Goal: Communication & Community: Answer question/provide support

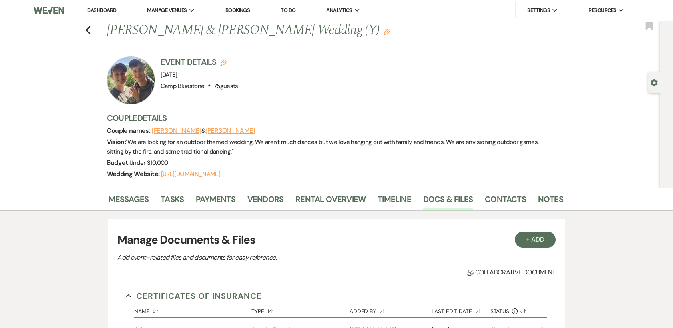
click at [99, 11] on link "Dashboard" at bounding box center [101, 10] width 29 height 7
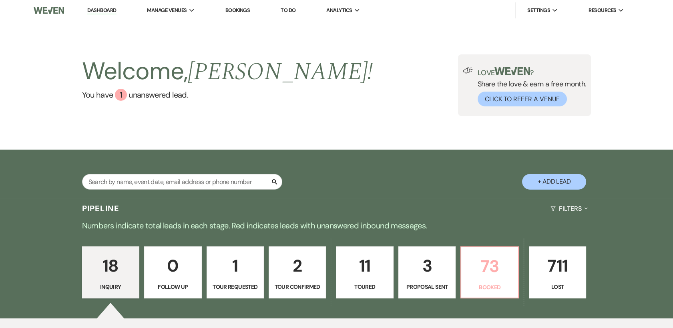
click at [489, 276] on p "73" at bounding box center [489, 266] width 47 height 27
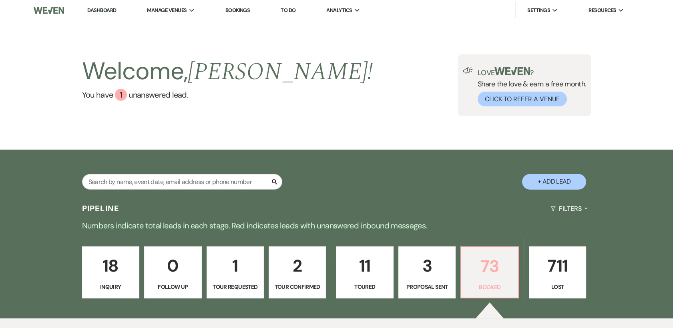
click at [496, 274] on p "73" at bounding box center [489, 266] width 47 height 27
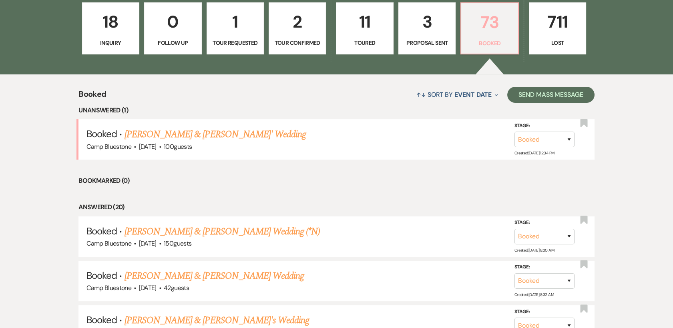
scroll to position [311, 0]
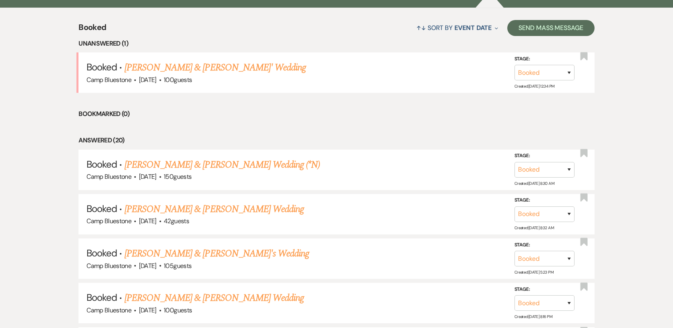
drag, startPoint x: 266, startPoint y: 162, endPoint x: 290, endPoint y: 173, distance: 26.7
click at [266, 162] on link "[PERSON_NAME] & [PERSON_NAME] Wedding (*N)" at bounding box center [223, 165] width 196 height 14
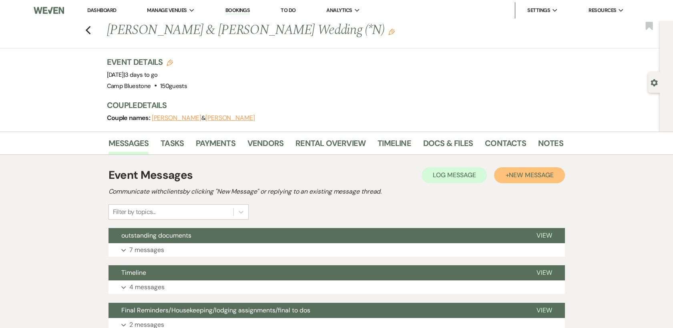
click at [521, 174] on span "New Message" at bounding box center [531, 175] width 44 height 8
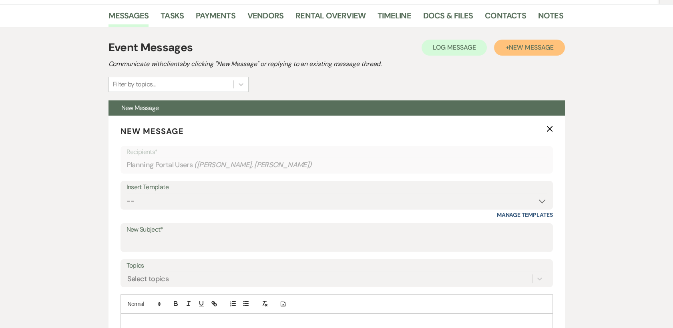
scroll to position [133, 0]
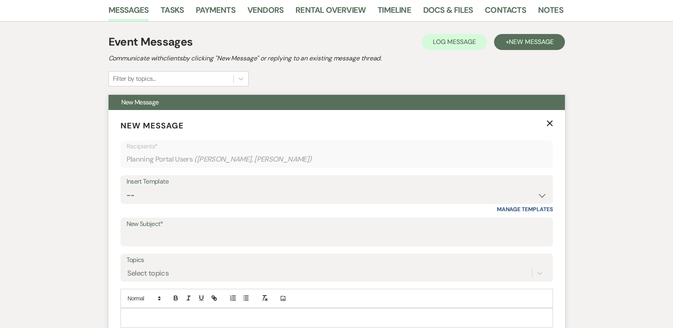
click at [221, 225] on label "New Subject*" at bounding box center [337, 225] width 421 height 12
click at [221, 230] on input "New Subject*" at bounding box center [337, 238] width 421 height 16
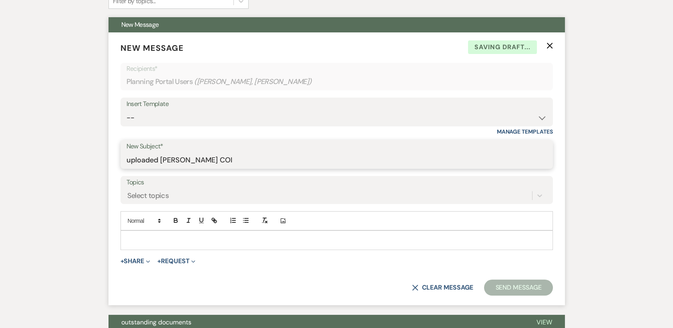
scroll to position [222, 0]
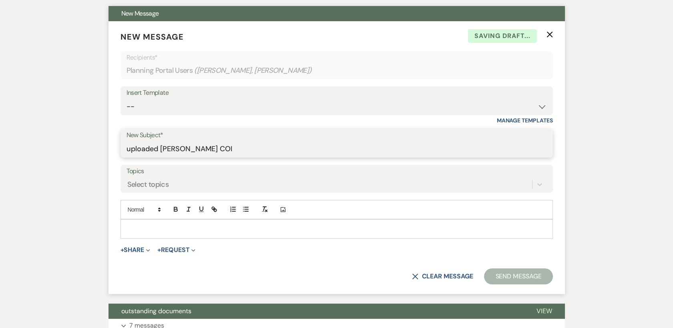
type input "uploaded [PERSON_NAME] COI"
click at [218, 228] on p at bounding box center [337, 229] width 420 height 9
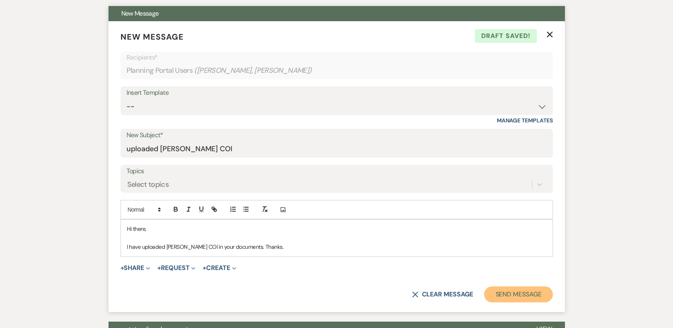
click at [519, 293] on button "Send Message" at bounding box center [518, 295] width 68 height 16
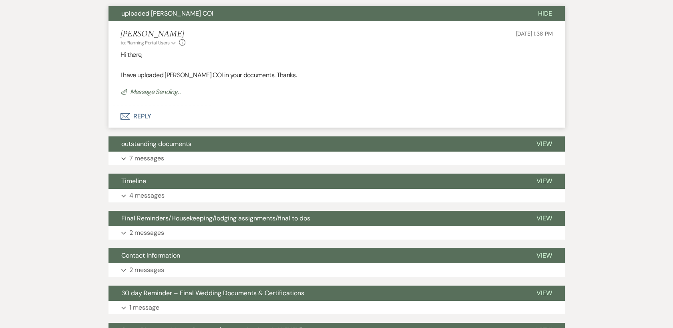
scroll to position [0, 0]
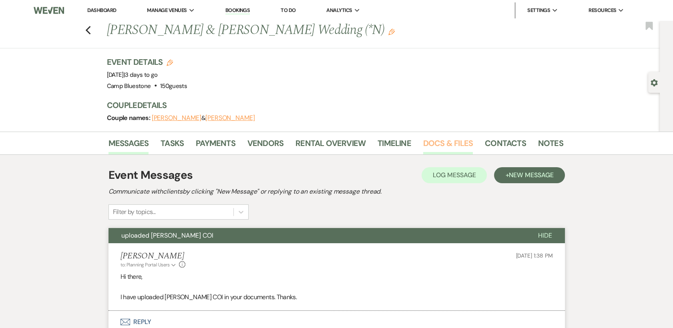
click at [428, 140] on link "Docs & Files" at bounding box center [448, 146] width 50 height 18
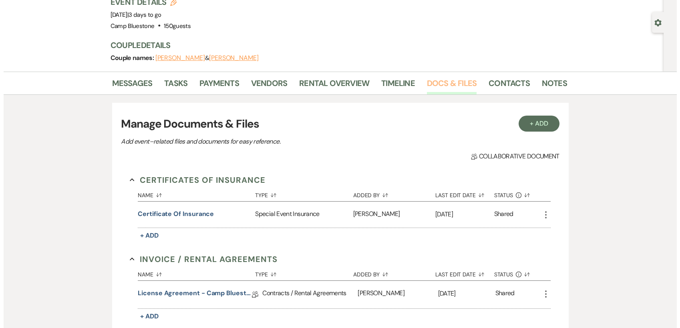
scroll to position [89, 0]
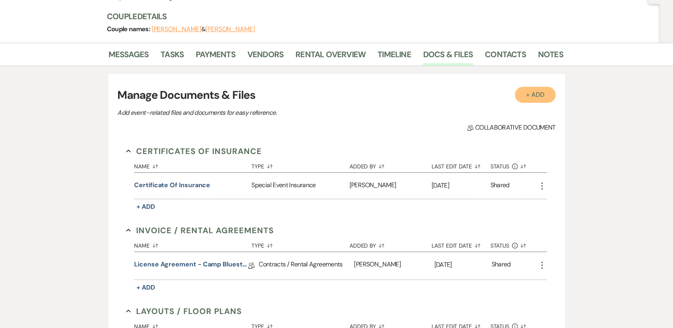
click at [529, 95] on button "+ Add" at bounding box center [535, 95] width 41 height 16
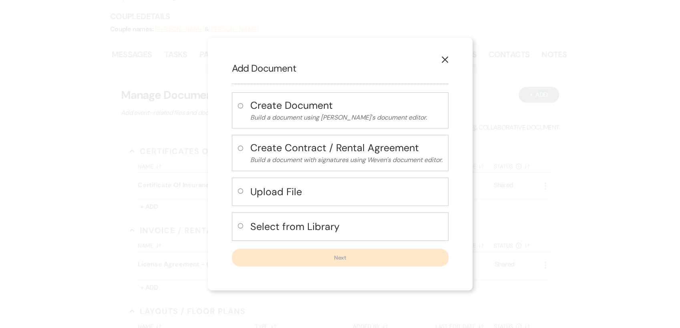
click at [263, 192] on h4 "Upload File" at bounding box center [346, 192] width 192 height 14
radio input "true"
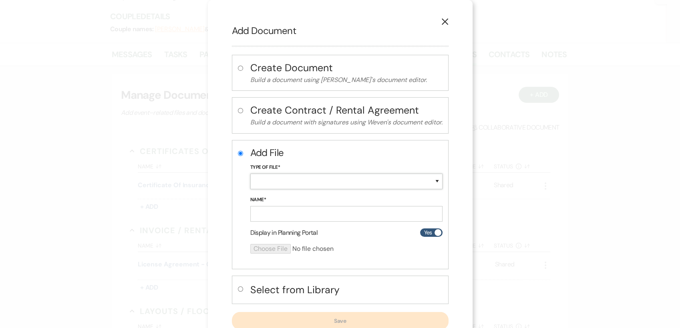
click at [266, 181] on select "Special Event Insurance Vendor Certificate of Insurance Contracts / Rental Agre…" at bounding box center [346, 182] width 192 height 16
select select "18"
click at [250, 174] on select "Special Event Insurance Vendor Certificate of Insurance Contracts / Rental Agre…" at bounding box center [346, 182] width 192 height 16
click at [269, 209] on input "Name*" at bounding box center [346, 214] width 192 height 16
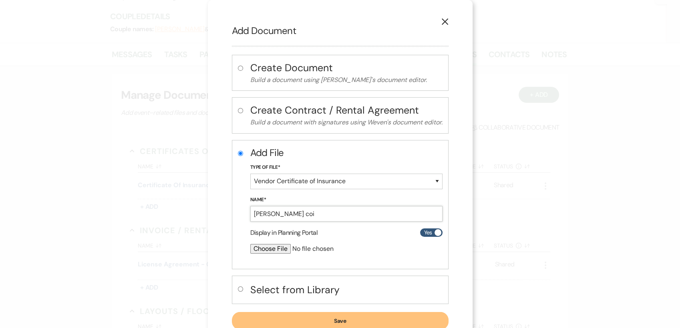
type input "[PERSON_NAME] coi"
click at [276, 244] on input "file" at bounding box center [325, 249] width 150 height 10
type input "C:\fakepath\[PERSON_NAME] coi.jpeg"
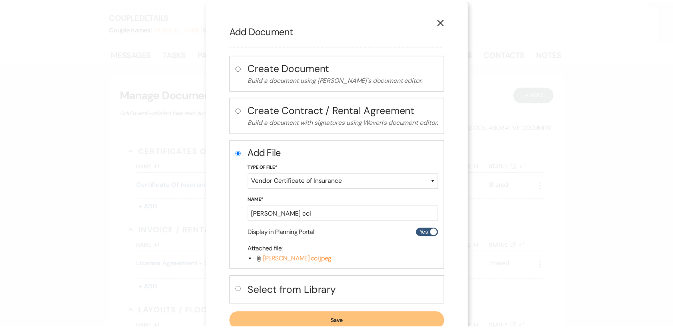
scroll to position [26, 0]
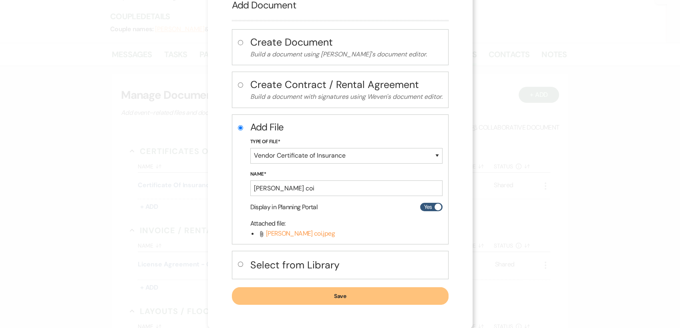
click at [344, 294] on button "Save" at bounding box center [340, 297] width 217 height 18
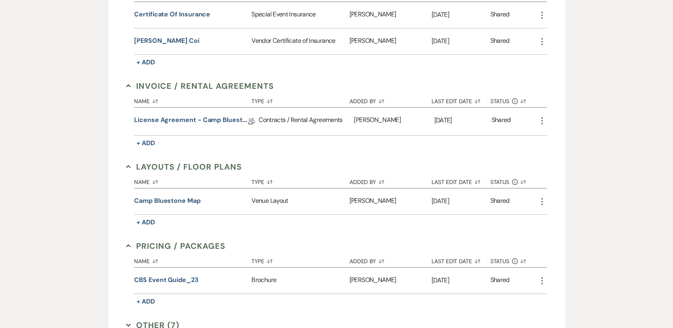
scroll to position [0, 0]
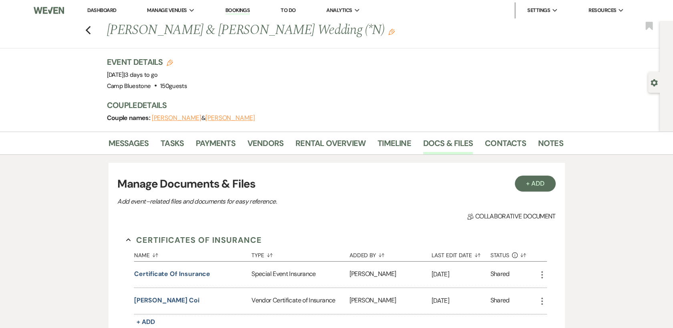
click at [108, 11] on link "Dashboard" at bounding box center [101, 10] width 29 height 7
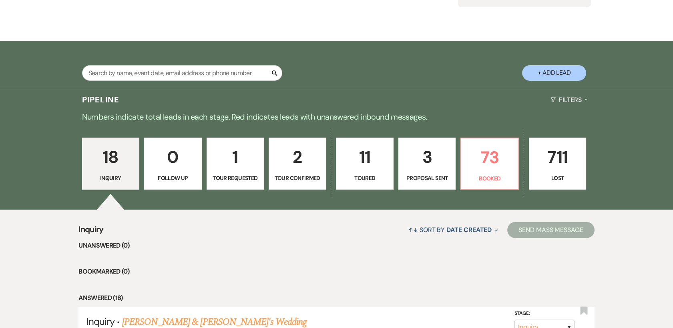
scroll to position [89, 0]
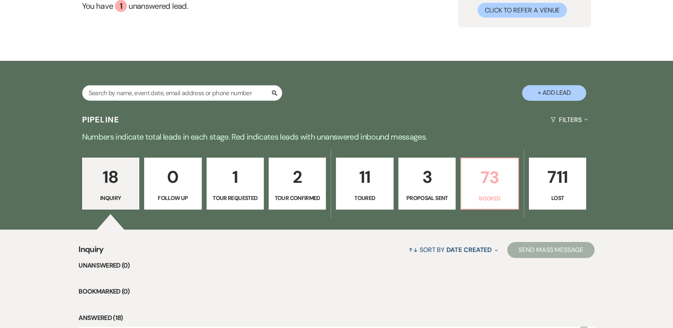
click at [479, 184] on p "73" at bounding box center [489, 177] width 47 height 27
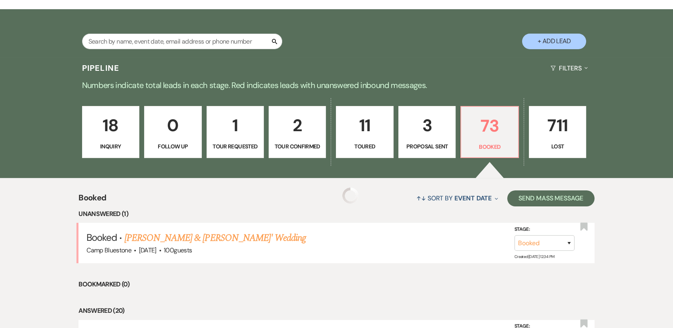
scroll to position [401, 0]
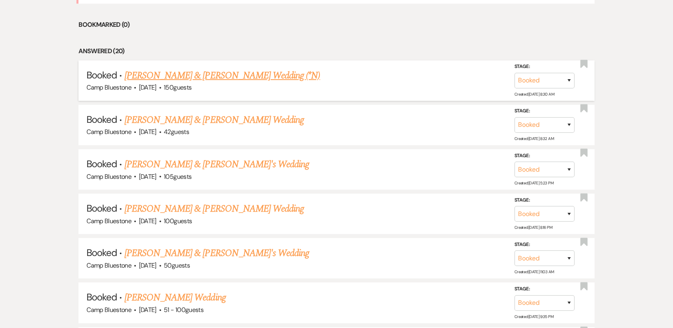
click at [270, 74] on link "[PERSON_NAME] & [PERSON_NAME] Wedding (*N)" at bounding box center [223, 75] width 196 height 14
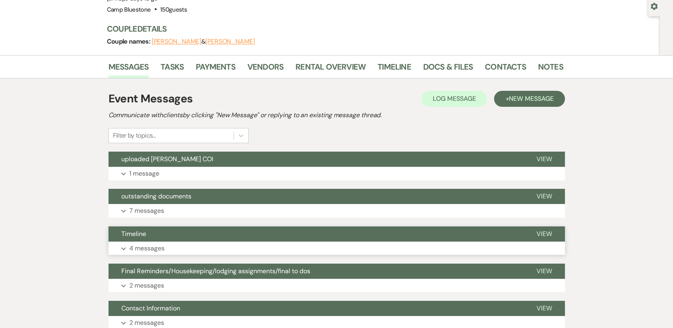
scroll to position [44, 0]
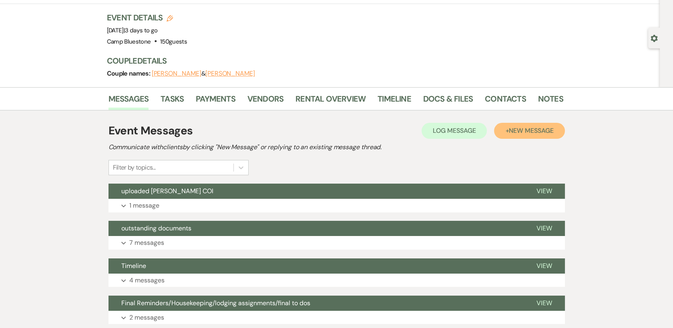
click at [523, 130] on span "New Message" at bounding box center [531, 131] width 44 height 8
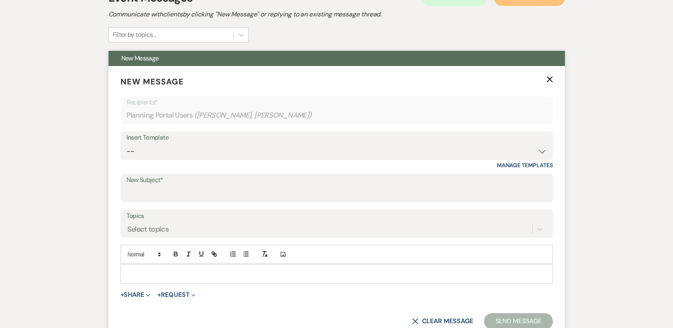
scroll to position [178, 0]
click at [445, 146] on select "-- Weven Planning Portal Introduction (Booked Events) Tour Request Response Con…" at bounding box center [337, 151] width 421 height 16
select select "628"
click at [127, 143] on select "-- Weven Planning Portal Introduction (Booked Events) Tour Request Response Con…" at bounding box center [337, 151] width 421 height 16
type input "Camp Bluestone Guest Book"
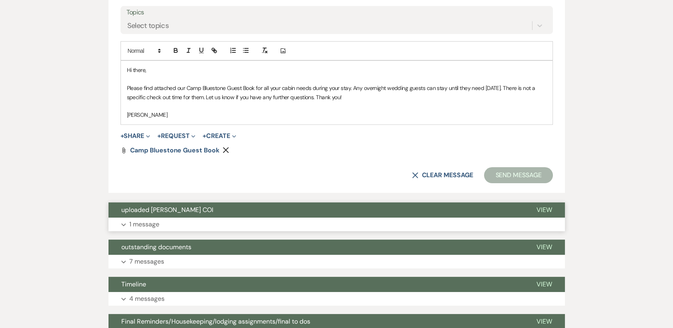
scroll to position [401, 0]
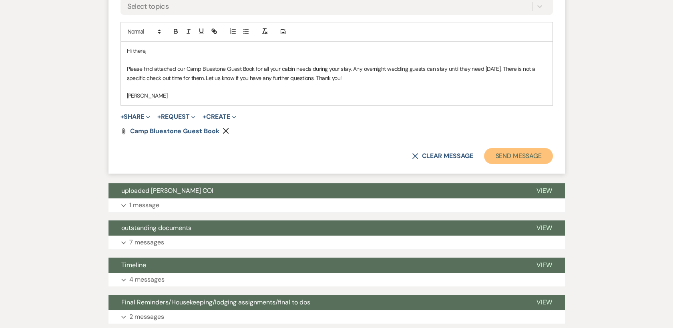
click at [511, 155] on button "Send Message" at bounding box center [518, 156] width 68 height 16
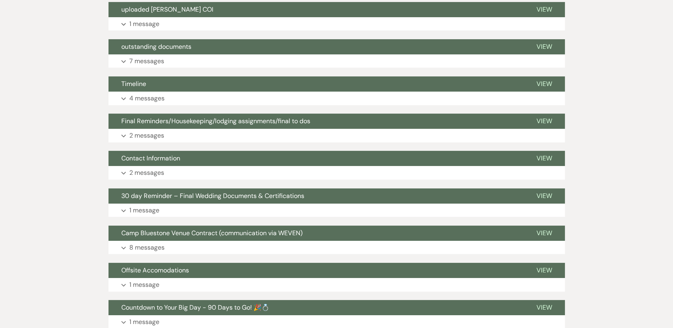
scroll to position [103, 0]
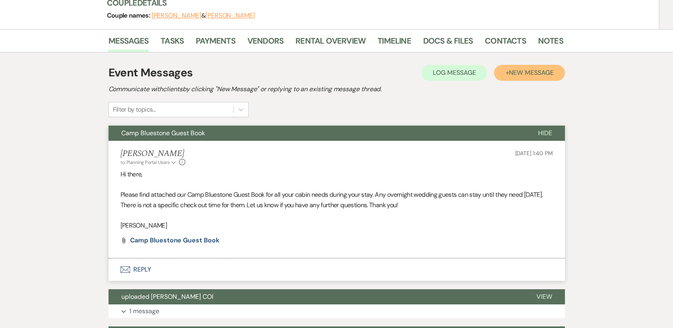
click at [533, 66] on button "+ New Message" at bounding box center [529, 73] width 70 height 16
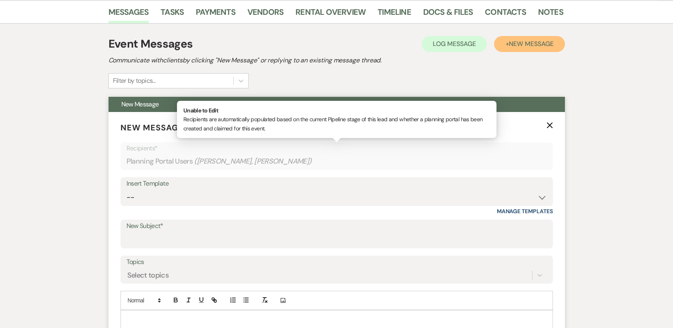
scroll to position [191, 0]
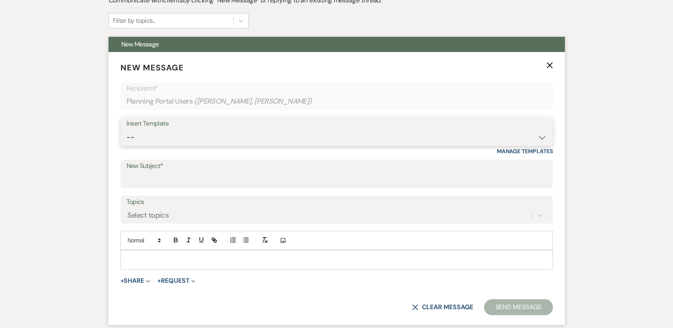
click at [442, 131] on select "-- Weven Planning Portal Introduction (Booked Events) Tour Request Response Con…" at bounding box center [337, 138] width 421 height 16
select select "2341"
click at [127, 130] on select "-- Weven Planning Portal Introduction (Booked Events) Tour Request Response Con…" at bounding box center [337, 138] width 421 height 16
type input "[GEOGRAPHIC_DATA] Guest Book"
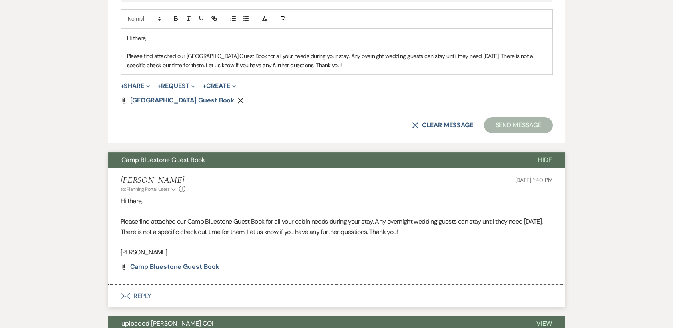
scroll to position [414, 0]
click at [522, 123] on button "Send Message" at bounding box center [518, 125] width 68 height 16
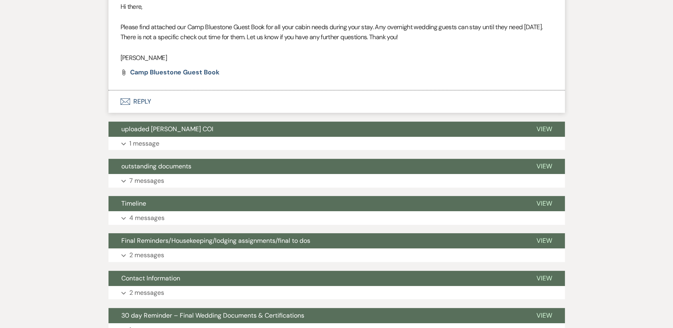
scroll to position [116, 0]
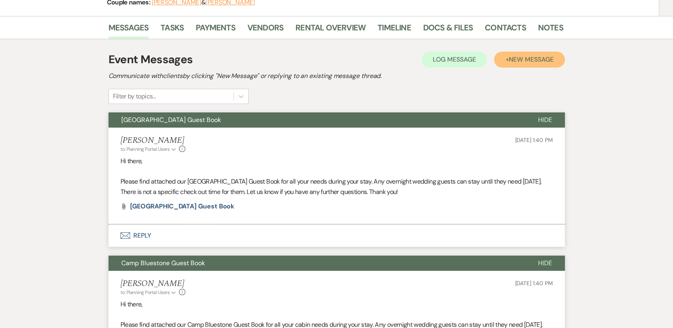
click at [523, 60] on span "New Message" at bounding box center [531, 59] width 44 height 8
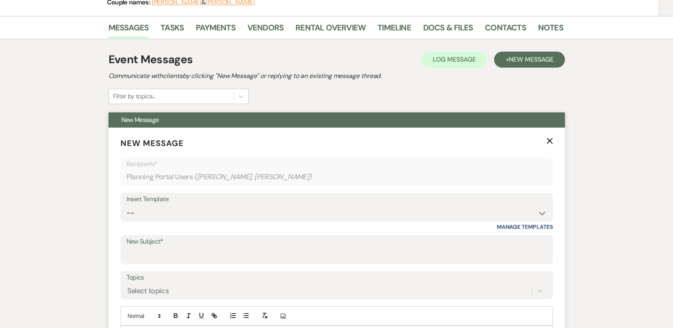
click at [481, 203] on div "Insert Template" at bounding box center [337, 200] width 421 height 12
click at [475, 207] on select "-- Weven Planning Portal Introduction (Booked Events) Tour Request Response Con…" at bounding box center [337, 213] width 421 height 16
select select "3578"
click at [127, 205] on select "-- Weven Planning Portal Introduction (Booked Events) Tour Request Response Con…" at bounding box center [337, 213] width 421 height 16
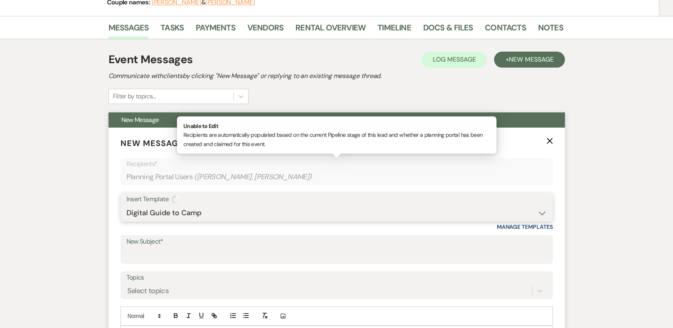
type input "Digital Guide to Camp"
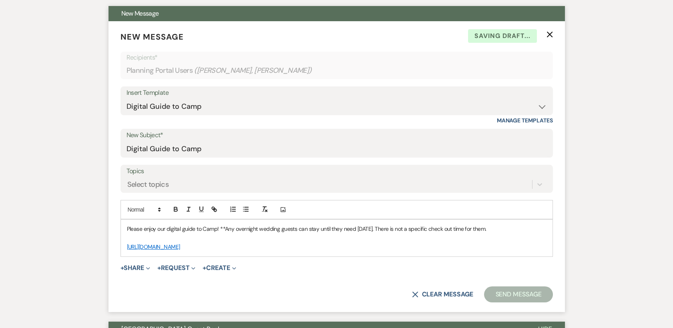
scroll to position [294, 0]
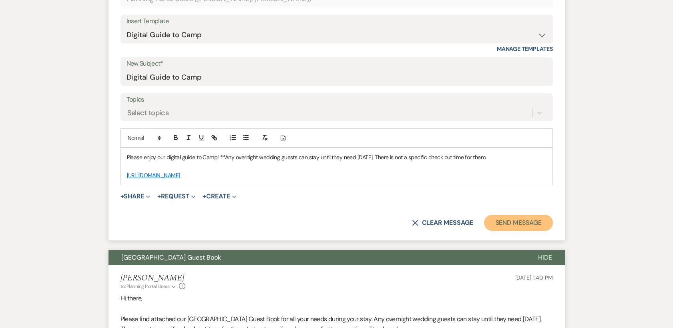
click at [521, 230] on button "Send Message" at bounding box center [518, 223] width 68 height 16
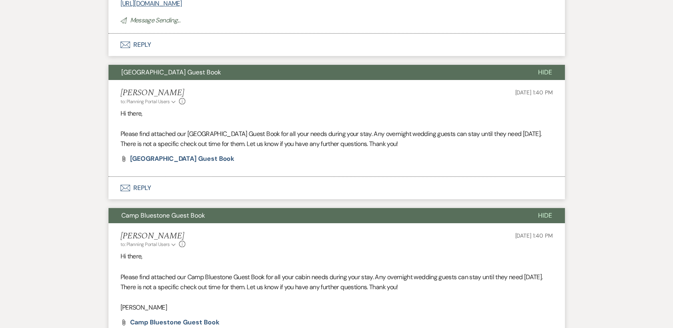
scroll to position [0, 0]
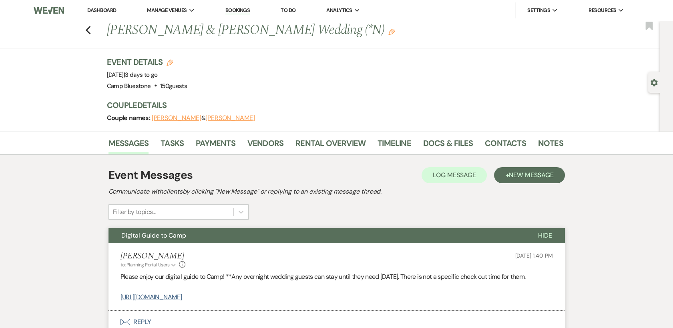
click at [103, 11] on link "Dashboard" at bounding box center [101, 10] width 29 height 7
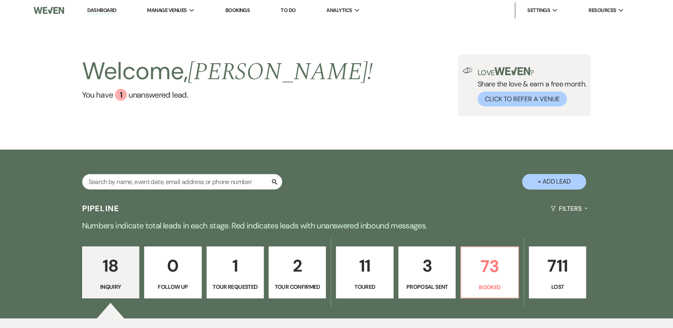
scroll to position [178, 0]
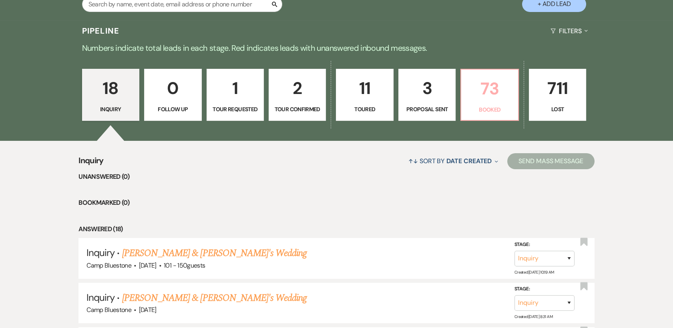
click at [494, 92] on p "73" at bounding box center [489, 88] width 47 height 27
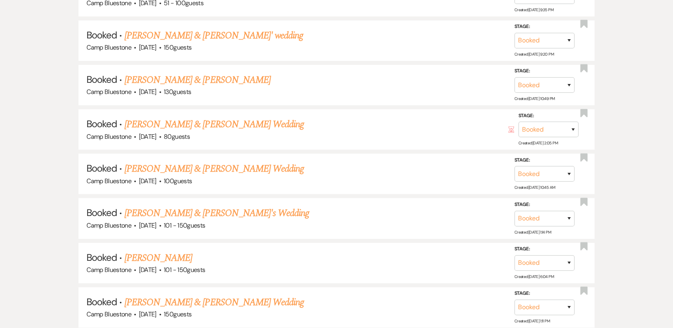
scroll to position [419, 0]
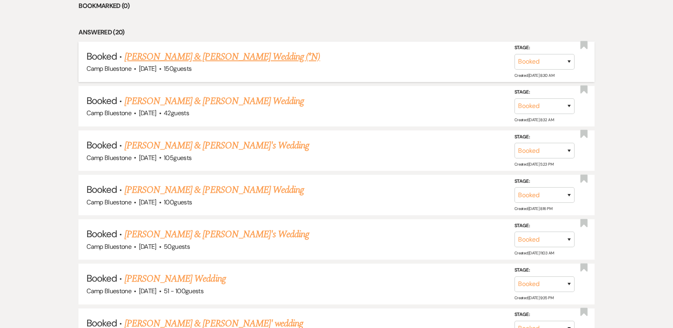
click at [268, 57] on link "[PERSON_NAME] & [PERSON_NAME] Wedding (*N)" at bounding box center [223, 57] width 196 height 14
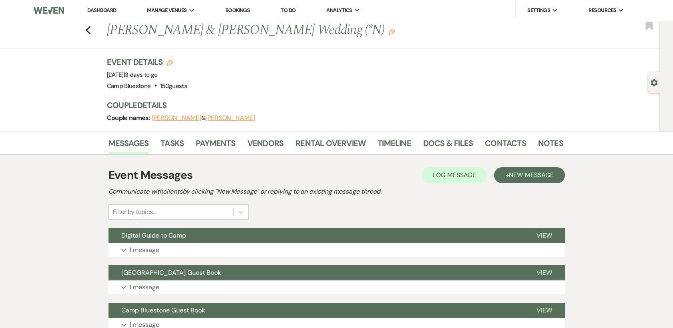
click at [97, 10] on link "Dashboard" at bounding box center [101, 10] width 29 height 7
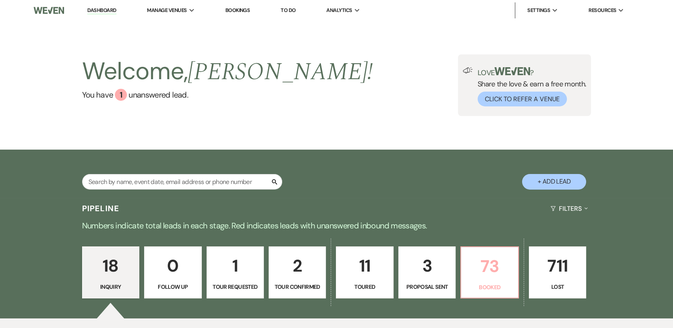
click at [492, 263] on p "73" at bounding box center [489, 266] width 47 height 27
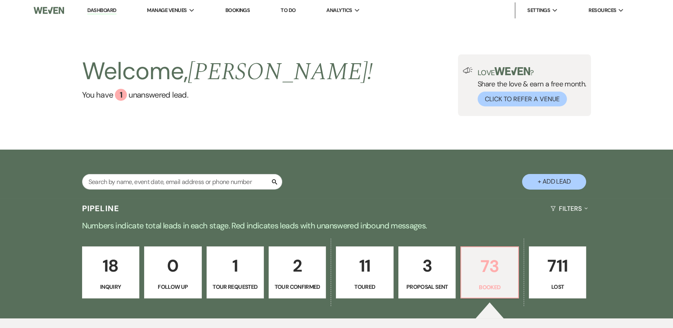
click at [488, 265] on p "73" at bounding box center [489, 266] width 47 height 27
click at [430, 271] on p "3" at bounding box center [427, 266] width 47 height 27
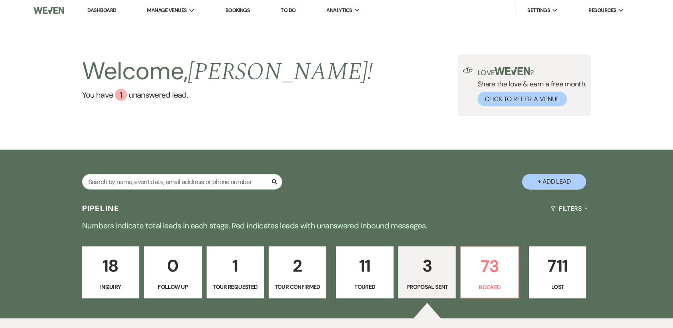
select select "6"
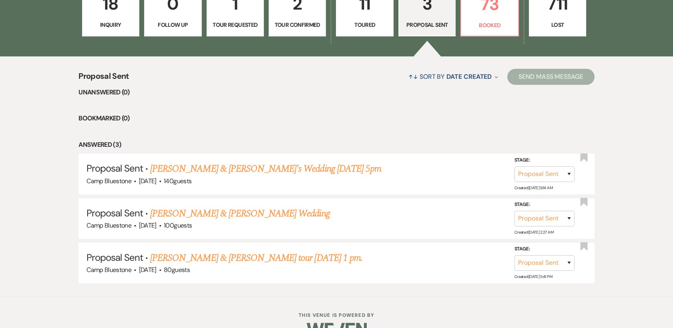
scroll to position [267, 0]
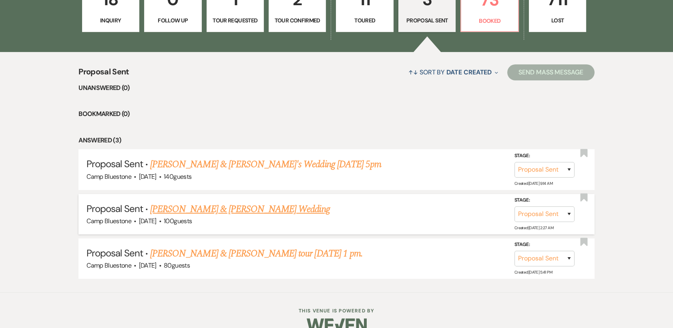
click at [241, 210] on link "[PERSON_NAME] & [PERSON_NAME] Wedding" at bounding box center [239, 209] width 179 height 14
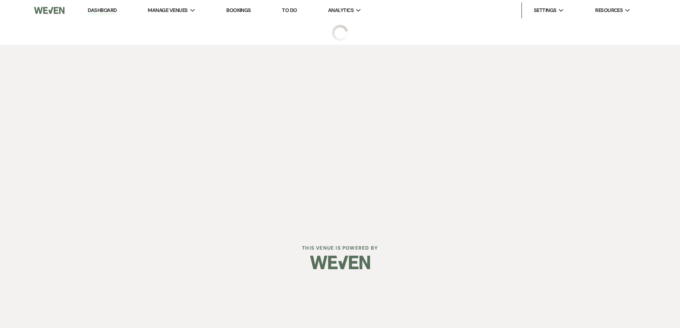
select select "6"
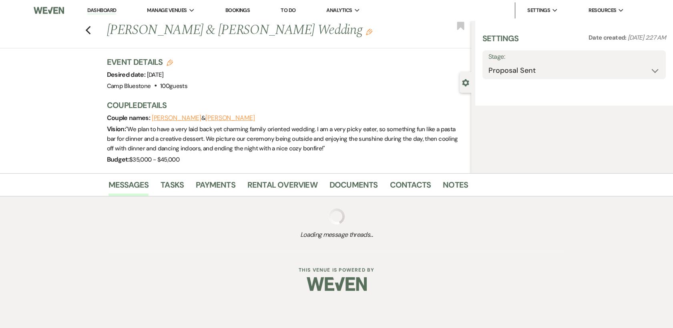
select select "1"
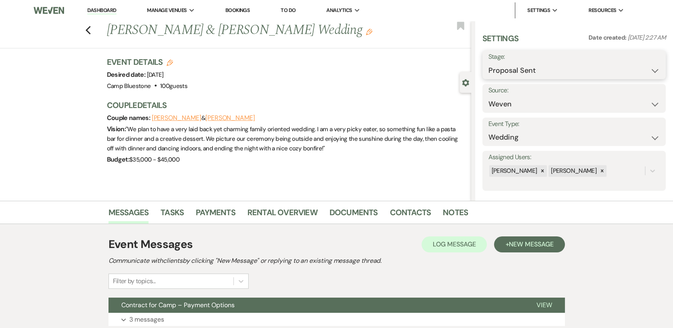
click at [542, 63] on select "Inquiry Follow Up Tour Requested Tour Confirmed Toured Proposal Sent Booked Lost" at bounding box center [574, 71] width 171 height 16
select select "7"
click at [489, 63] on select "Inquiry Follow Up Tour Requested Tour Confirmed Toured Proposal Sent Booked Lost" at bounding box center [574, 71] width 171 height 16
click at [634, 64] on button "Save" at bounding box center [646, 65] width 39 height 16
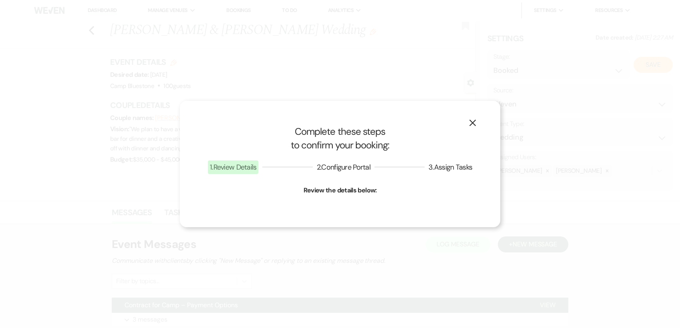
select select "1"
select select "548"
select select "eventDateAnd"
select select "false"
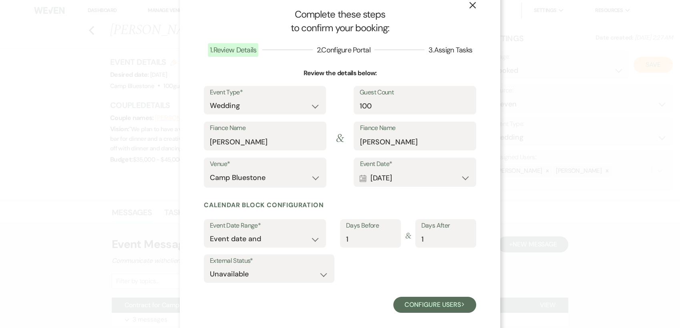
scroll to position [25, 0]
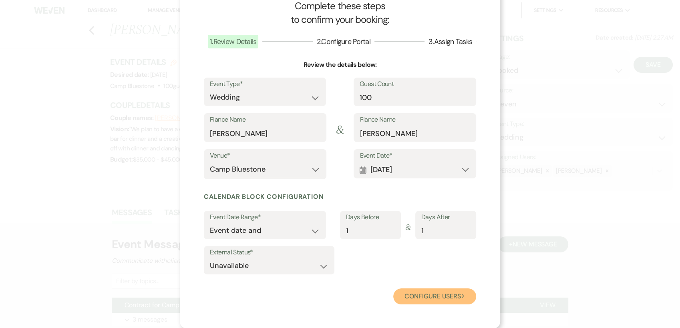
click at [431, 296] on button "Configure users Next" at bounding box center [434, 297] width 83 height 16
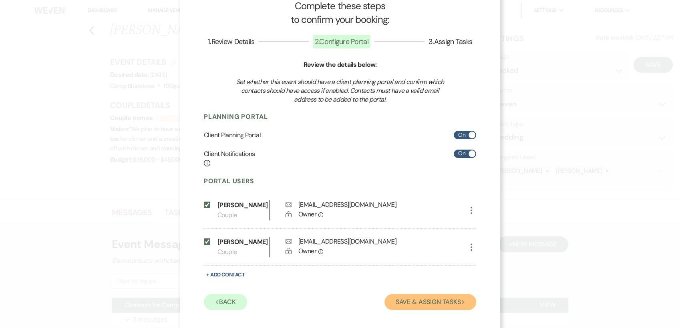
click at [422, 302] on button "Save & Assign Tasks Next" at bounding box center [431, 302] width 92 height 16
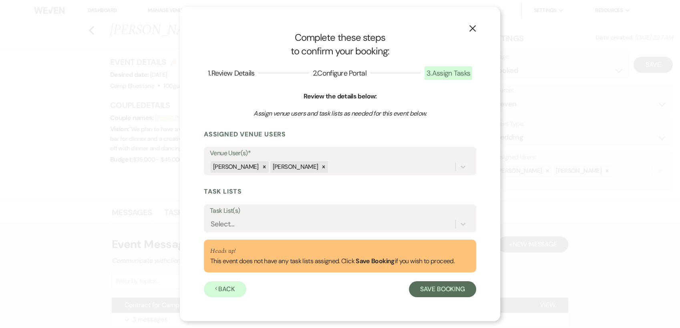
scroll to position [0, 0]
click at [417, 217] on div "Select..." at bounding box center [340, 224] width 260 height 15
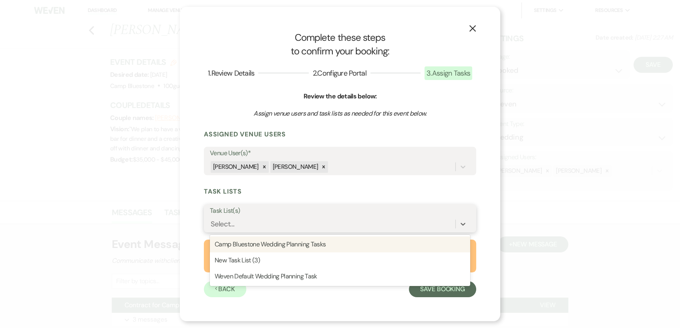
click at [314, 245] on div "Camp Bluestone Wedding Planning Tasks" at bounding box center [340, 245] width 260 height 16
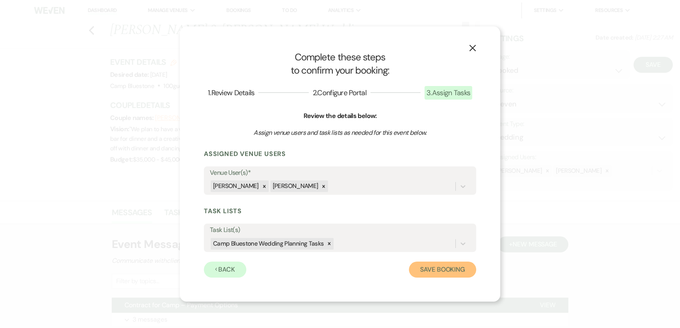
click at [424, 271] on button "Save Booking" at bounding box center [442, 270] width 67 height 16
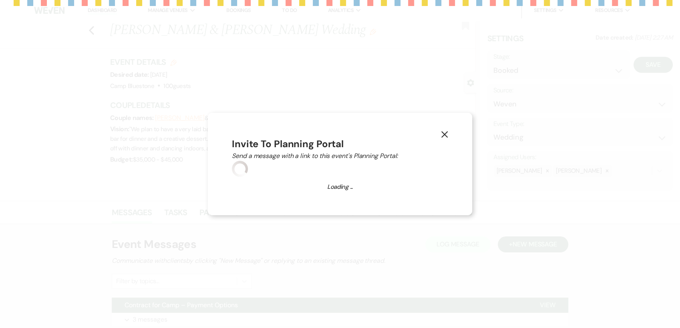
select select "14"
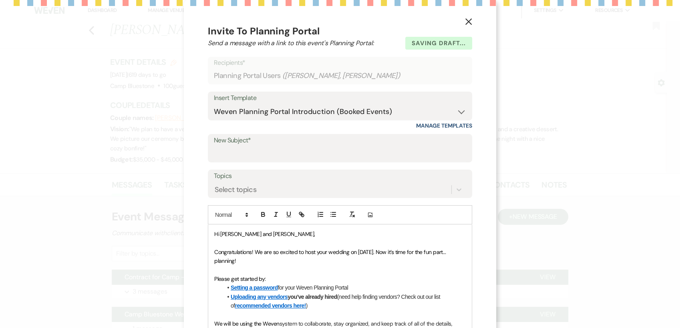
click at [293, 144] on label "New Subject*" at bounding box center [340, 141] width 252 height 12
click at [293, 146] on input "New Subject*" at bounding box center [340, 154] width 252 height 16
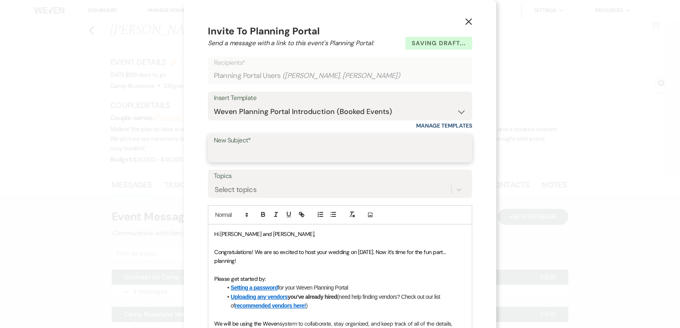
click at [255, 147] on input "New Subject*" at bounding box center [340, 154] width 252 height 16
click at [220, 150] on input "New Subject*" at bounding box center [340, 154] width 252 height 16
type input "Weven Planning Portal Introduction for Camp Bluestone"
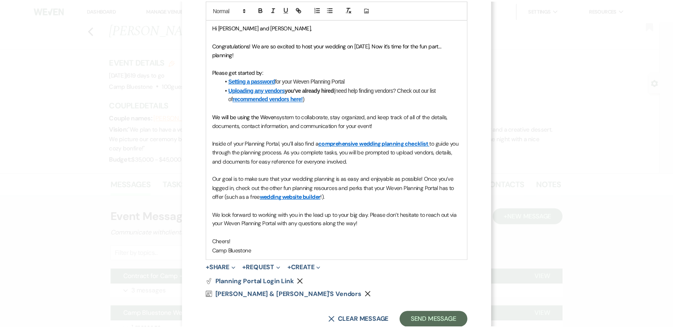
scroll to position [231, 0]
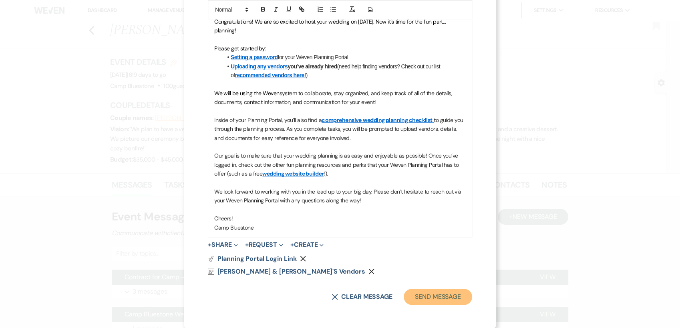
click at [446, 296] on button "Send Message" at bounding box center [438, 297] width 68 height 16
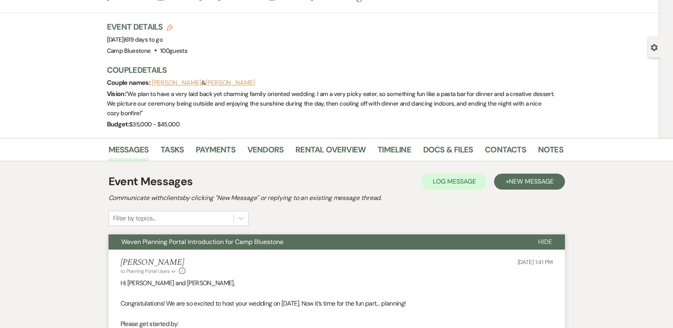
scroll to position [31, 0]
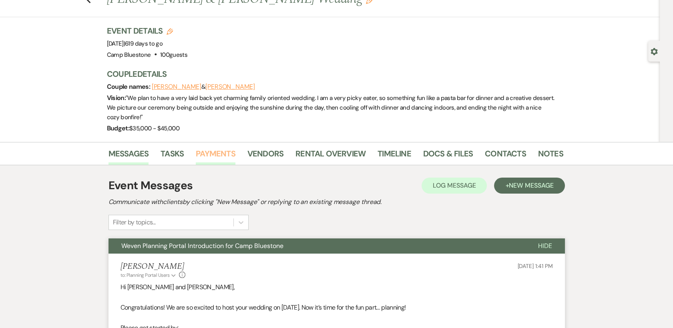
click at [212, 147] on link "Payments" at bounding box center [216, 156] width 40 height 18
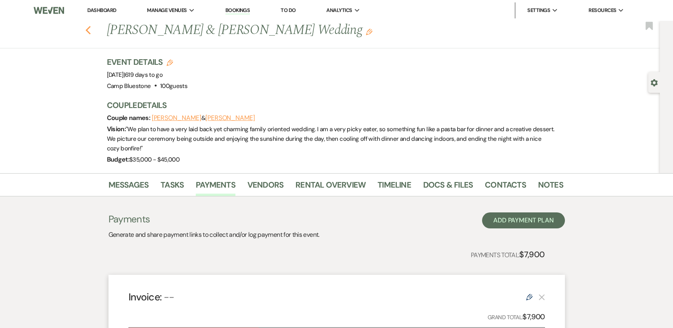
click at [91, 30] on use "button" at bounding box center [87, 30] width 5 height 9
select select "6"
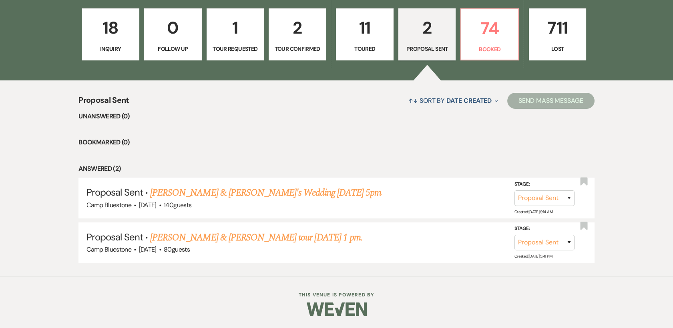
scroll to position [237, 0]
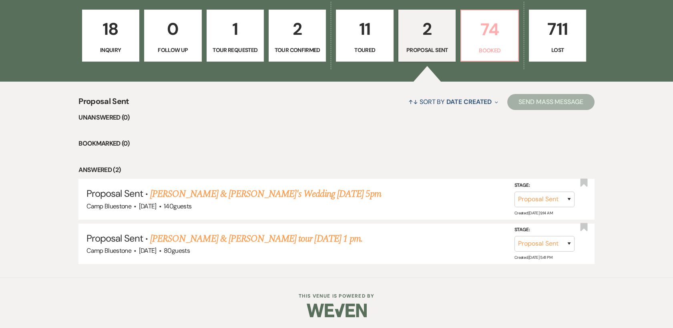
click at [494, 37] on p "74" at bounding box center [489, 29] width 47 height 27
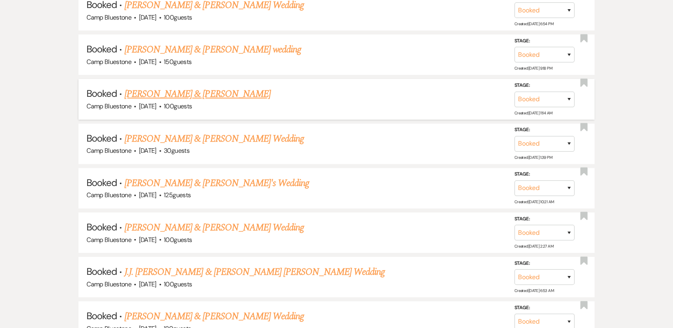
scroll to position [1083, 0]
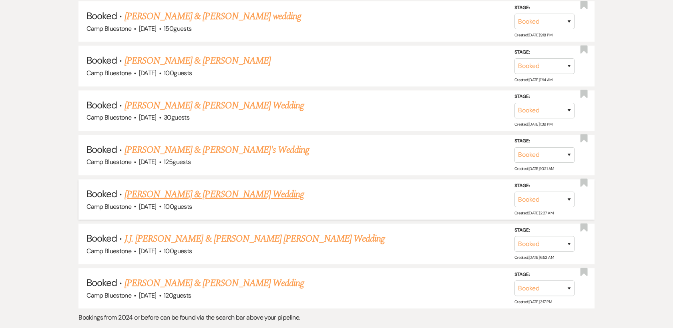
click at [231, 192] on link "[PERSON_NAME] & [PERSON_NAME] Wedding" at bounding box center [214, 194] width 179 height 14
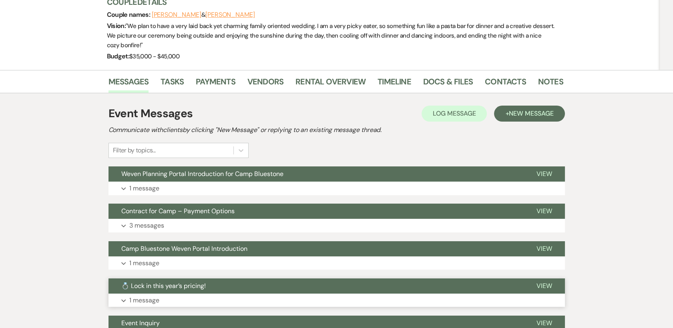
scroll to position [84, 0]
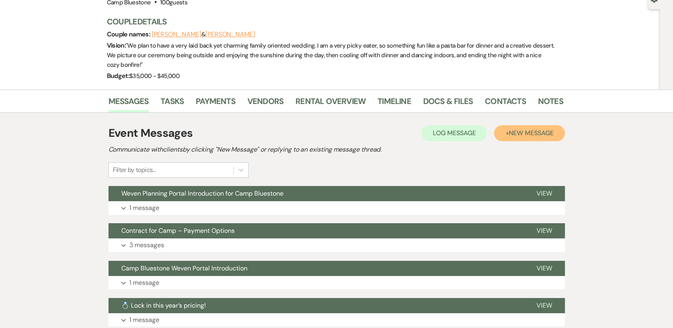
click at [525, 129] on span "New Message" at bounding box center [531, 133] width 44 height 8
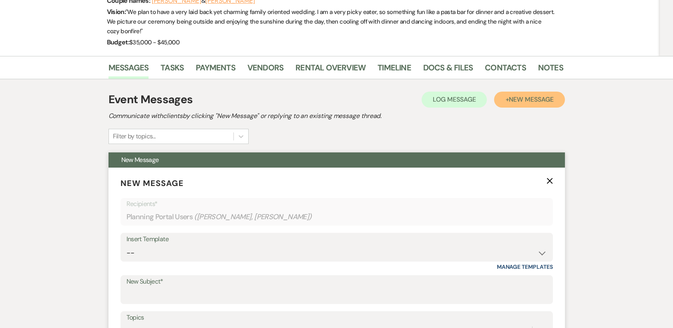
scroll to position [217, 0]
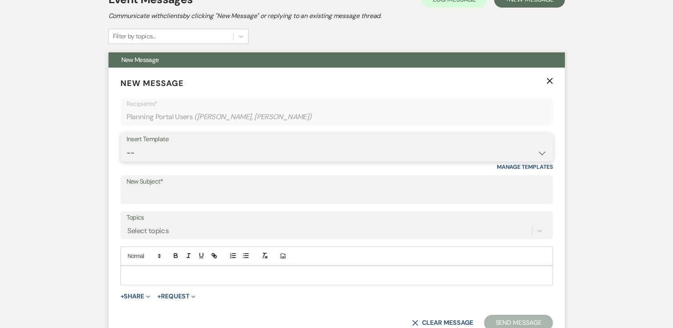
click at [416, 145] on select "-- Weven Planning Portal Introduction (Booked Events) Tour Request Response Con…" at bounding box center [337, 153] width 421 height 16
select select "359"
click at [127, 145] on select "-- Weven Planning Portal Introduction (Booked Events) Tour Request Response Con…" at bounding box center [337, 153] width 421 height 16
type input "Contact Information"
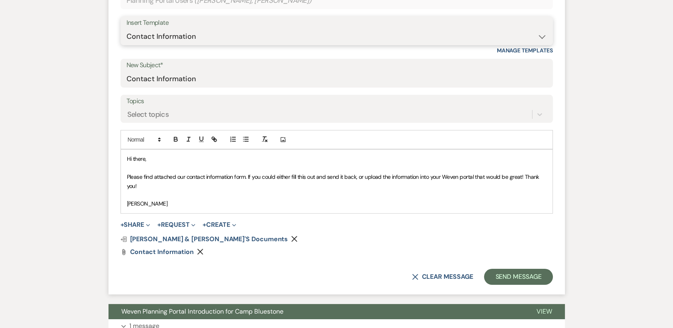
scroll to position [351, 0]
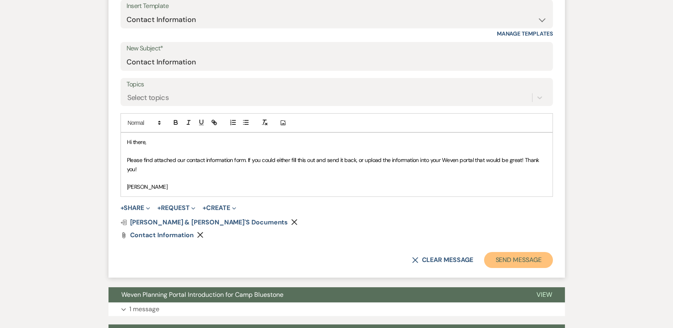
click at [498, 252] on button "Send Message" at bounding box center [518, 260] width 68 height 16
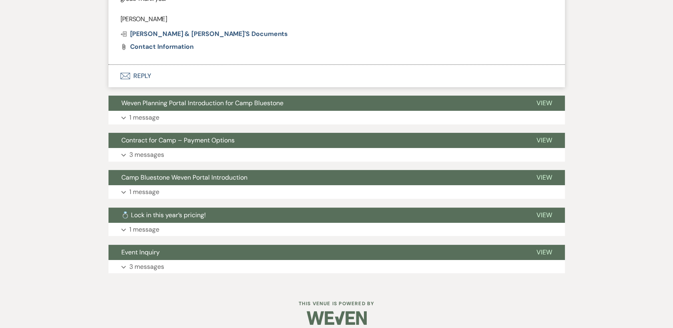
scroll to position [53, 0]
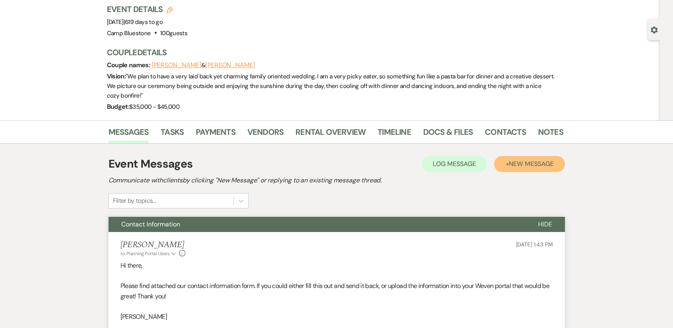
click at [511, 160] on span "New Message" at bounding box center [531, 164] width 44 height 8
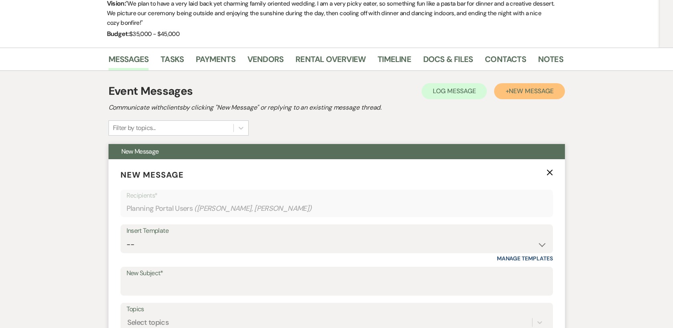
scroll to position [142, 0]
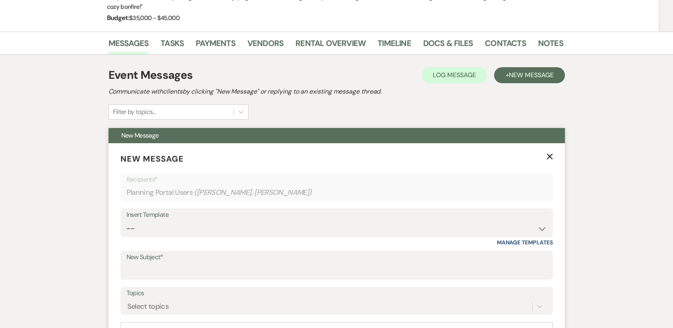
click at [506, 209] on div "Insert Template" at bounding box center [337, 215] width 421 height 12
click at [503, 210] on div "Insert Template" at bounding box center [337, 215] width 421 height 12
click at [498, 221] on select "-- Weven Planning Portal Introduction (Booked Events) Tour Request Response Con…" at bounding box center [337, 229] width 421 height 16
select select "429"
click at [127, 221] on select "-- Weven Planning Portal Introduction (Booked Events) Tour Request Response Con…" at bounding box center [337, 229] width 421 height 16
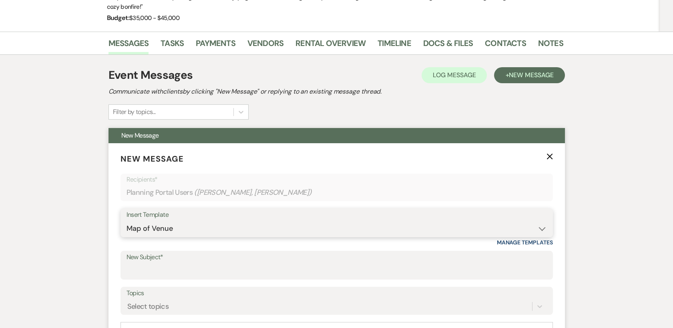
type input "Map of Venue"
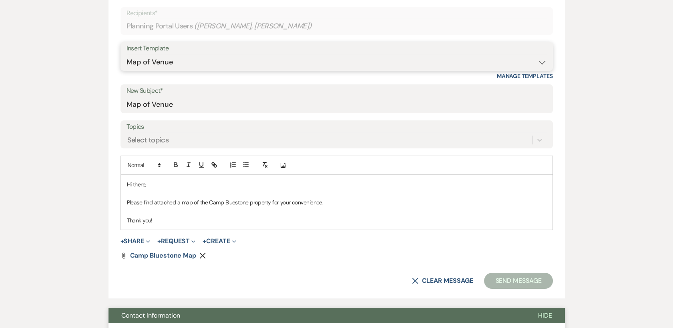
scroll to position [364, 0]
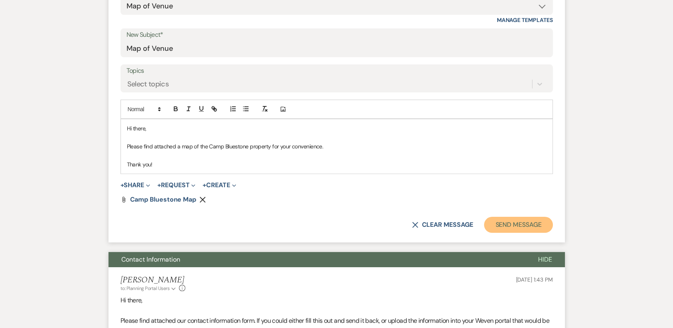
click at [514, 217] on button "Send Message" at bounding box center [518, 225] width 68 height 16
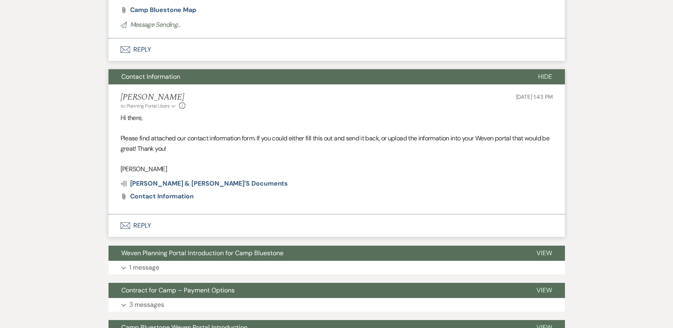
scroll to position [66, 0]
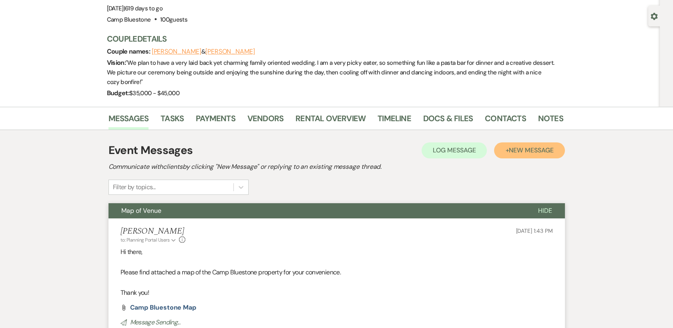
click at [516, 146] on span "New Message" at bounding box center [531, 150] width 44 height 8
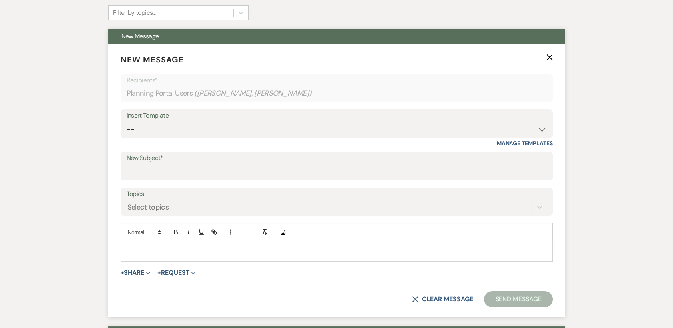
scroll to position [244, 0]
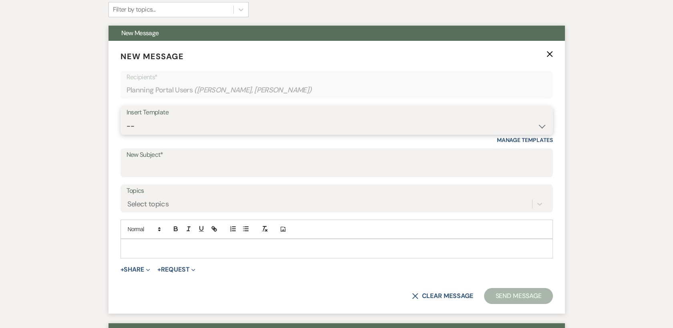
click at [453, 119] on select "-- Weven Planning Portal Introduction (Booked Events) Tour Request Response Con…" at bounding box center [337, 127] width 421 height 16
select select "444"
click at [127, 119] on select "-- Weven Planning Portal Introduction (Booked Events) Tour Request Response Con…" at bounding box center [337, 127] width 421 height 16
type input "Preferred Vendor List"
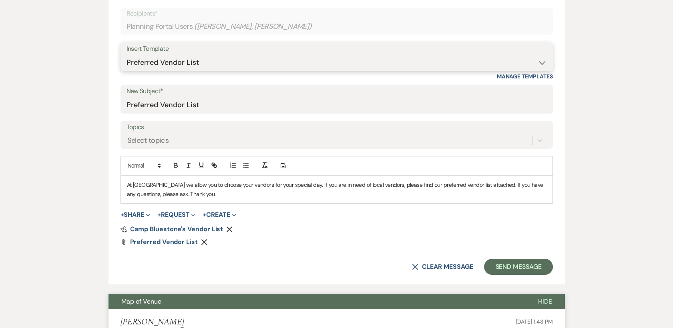
scroll to position [378, 0]
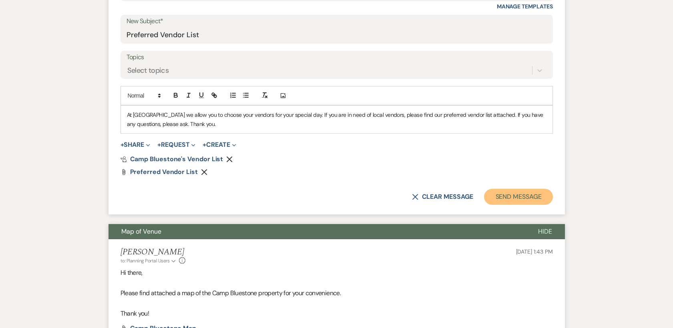
click at [512, 191] on button "Send Message" at bounding box center [518, 197] width 68 height 16
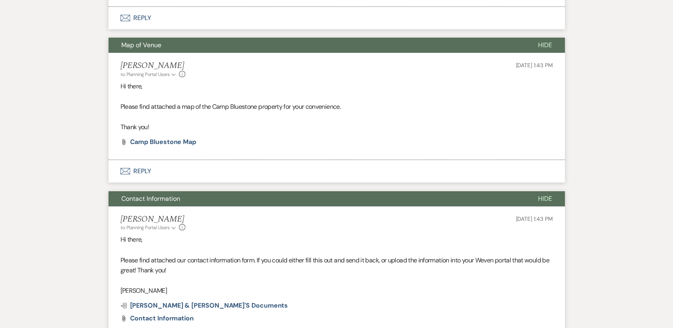
scroll to position [80, 0]
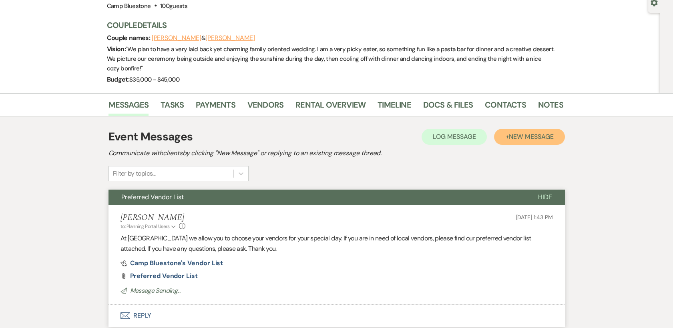
click at [521, 132] on button "+ New Message" at bounding box center [529, 137] width 70 height 16
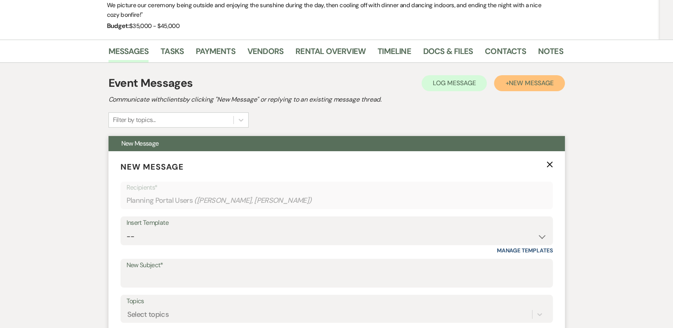
scroll to position [169, 0]
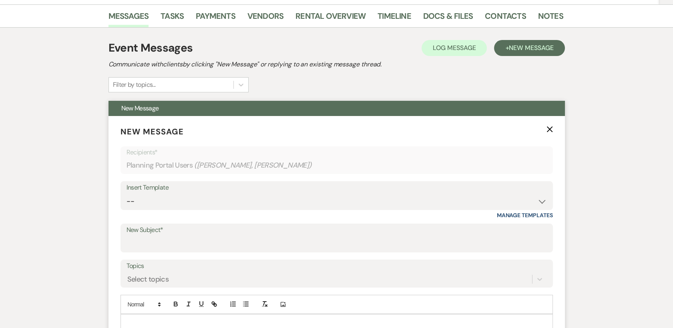
click at [422, 182] on div "Insert Template" at bounding box center [337, 188] width 421 height 12
click at [411, 194] on select "-- Weven Planning Portal Introduction (Booked Events) Tour Request Response Con…" at bounding box center [337, 202] width 421 height 16
select select "572"
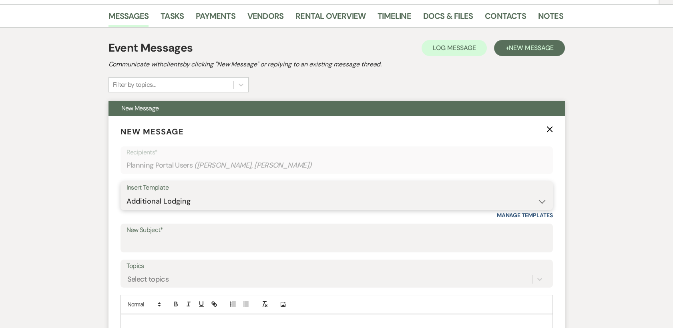
click at [127, 194] on select "-- Weven Planning Portal Introduction (Booked Events) Tour Request Response Con…" at bounding box center [337, 202] width 421 height 16
type input "Additional Lodging"
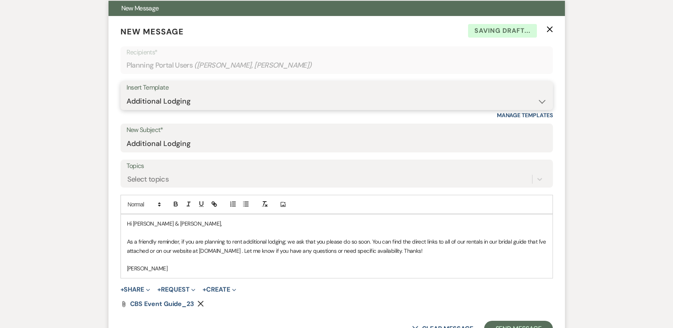
scroll to position [258, 0]
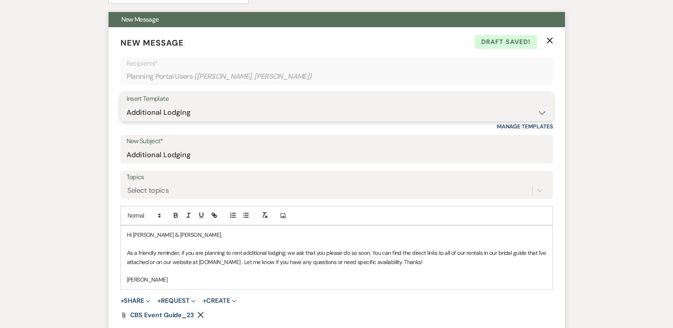
click at [471, 105] on select "-- Weven Planning Portal Introduction (Booked Events) Tour Request Response Con…" at bounding box center [337, 113] width 421 height 16
select select "799"
click at [127, 105] on select "-- Weven Planning Portal Introduction (Booked Events) Tour Request Response Con…" at bounding box center [337, 113] width 421 height 16
type input "Link for Day of Insurance"
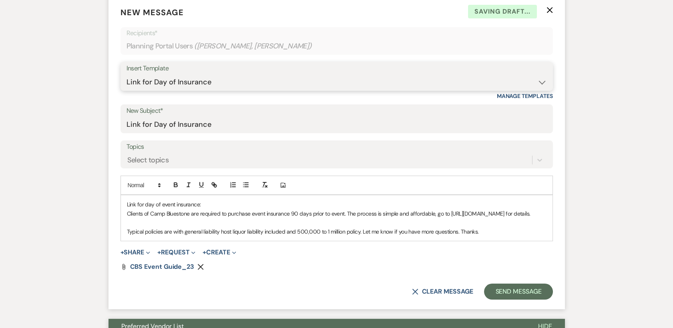
scroll to position [391, 0]
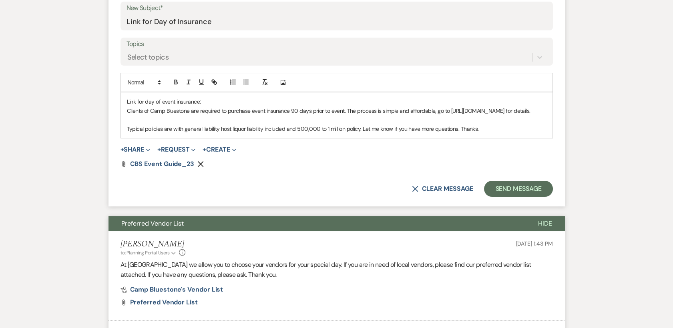
click at [199, 163] on use "button" at bounding box center [201, 164] width 6 height 6
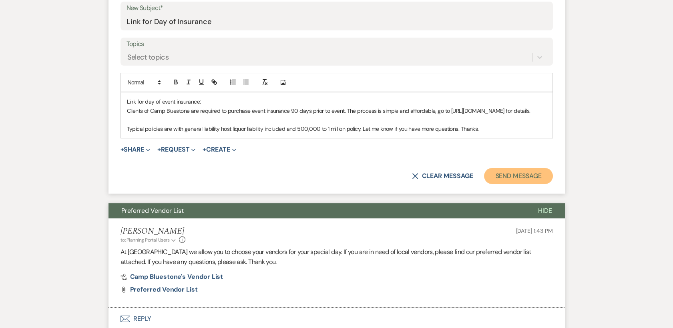
click at [497, 175] on button "Send Message" at bounding box center [518, 176] width 68 height 16
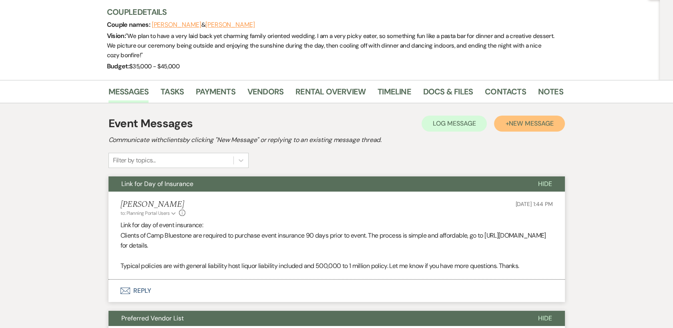
click at [526, 118] on button "+ New Message" at bounding box center [529, 124] width 70 height 16
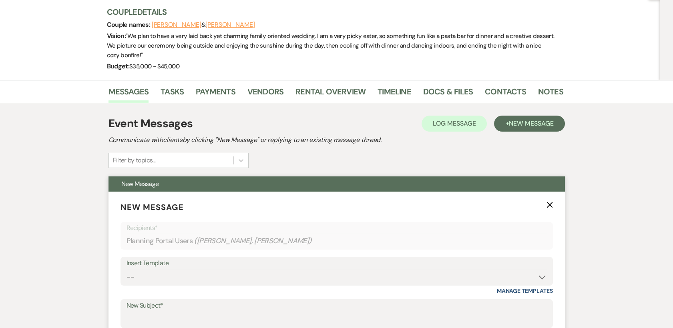
click at [436, 258] on div "Insert Template" at bounding box center [337, 264] width 421 height 12
click at [434, 258] on div "Insert Template" at bounding box center [337, 264] width 421 height 12
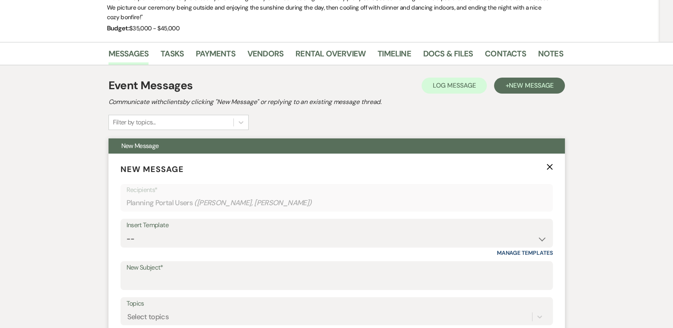
scroll to position [227, 0]
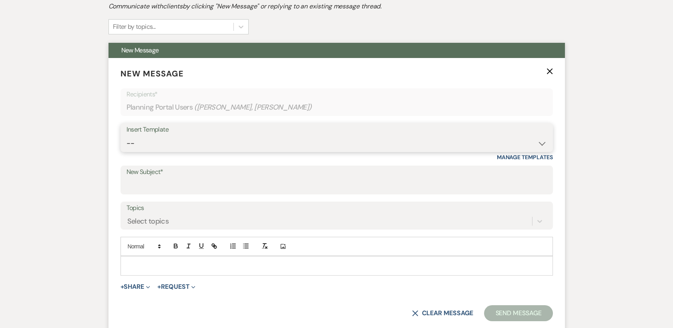
click at [515, 136] on select "-- Weven Planning Portal Introduction (Booked Events) Tour Request Response Con…" at bounding box center [337, 144] width 421 height 16
select select "2304"
click at [127, 136] on select "-- Weven Planning Portal Introduction (Booked Events) Tour Request Response Con…" at bounding box center [337, 144] width 421 height 16
type input "Timeline"
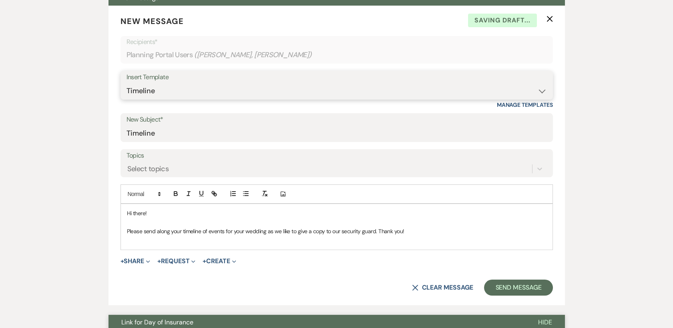
scroll to position [360, 0]
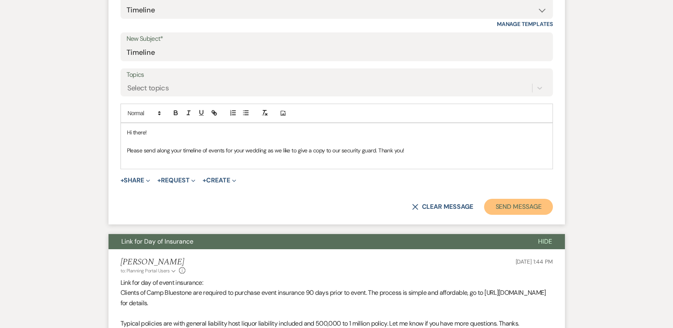
click at [500, 199] on button "Send Message" at bounding box center [518, 207] width 68 height 16
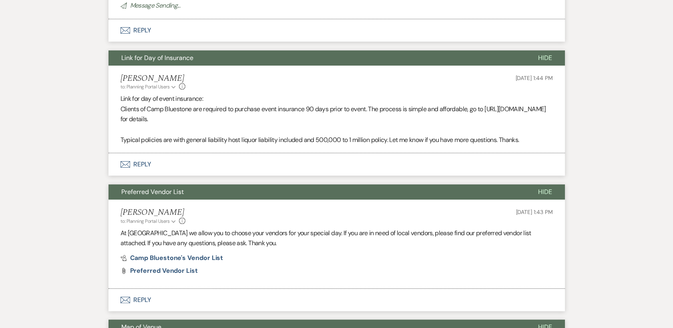
scroll to position [62, 0]
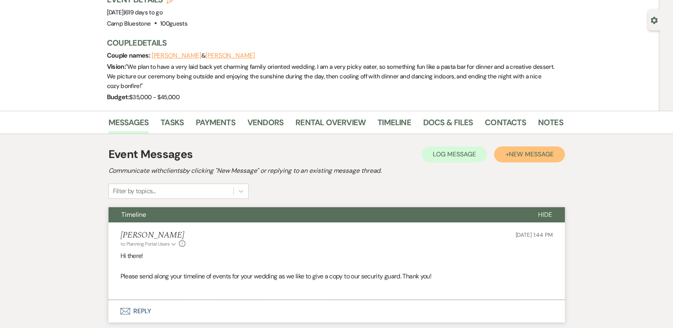
click at [546, 151] on button "+ New Message" at bounding box center [529, 155] width 70 height 16
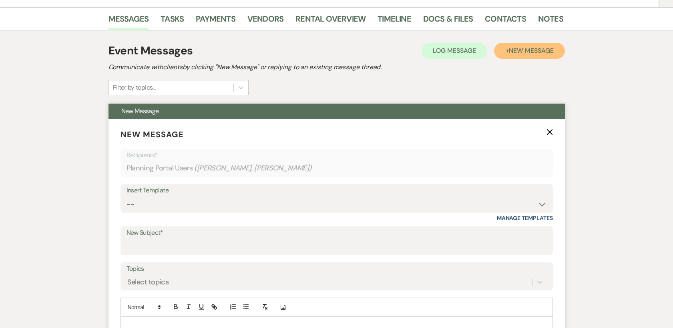
scroll to position [196, 0]
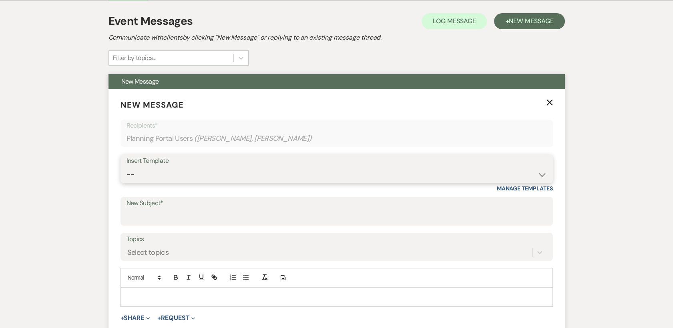
click at [472, 167] on select "-- Weven Planning Portal Introduction (Booked Events) Tour Request Response Con…" at bounding box center [337, 175] width 421 height 16
select select "2339"
click at [127, 167] on select "-- Weven Planning Portal Introduction (Booked Events) Tour Request Response Con…" at bounding box center [337, 175] width 421 height 16
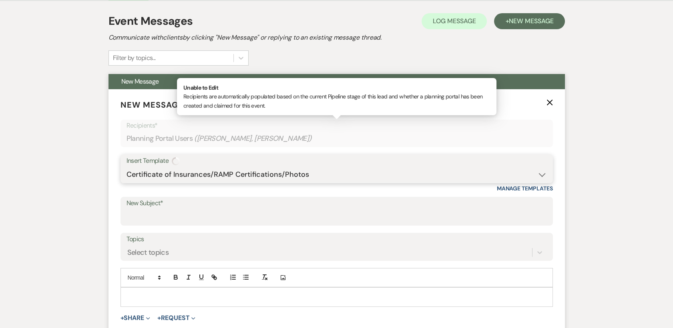
type input "Certificate of Insurance/RAMP Certifications/Photos"
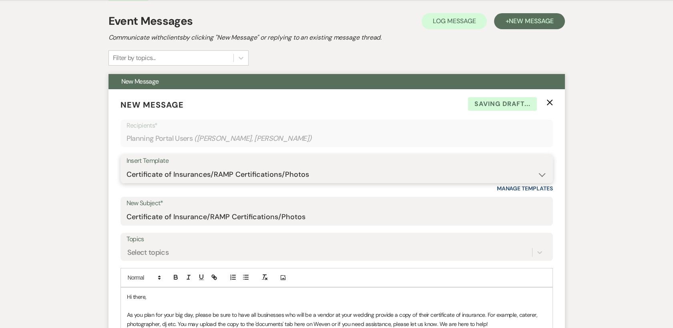
scroll to position [374, 0]
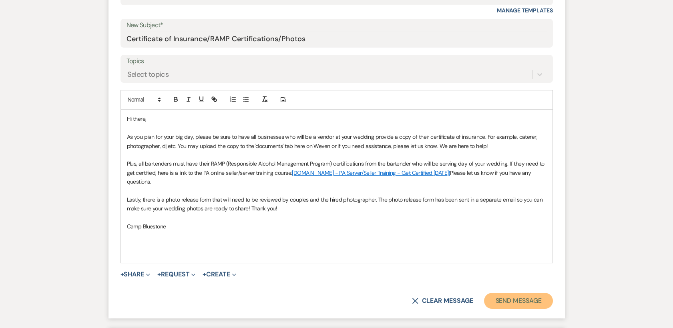
click at [506, 293] on button "Send Message" at bounding box center [518, 301] width 68 height 16
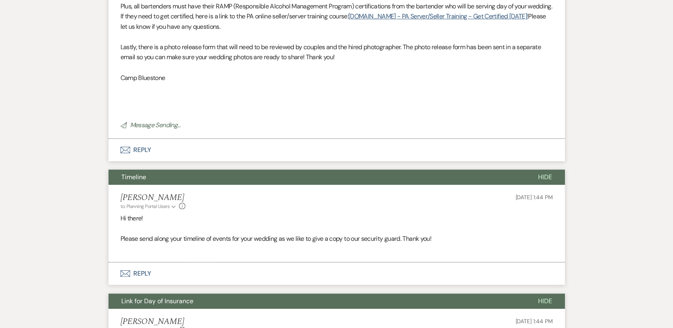
scroll to position [76, 0]
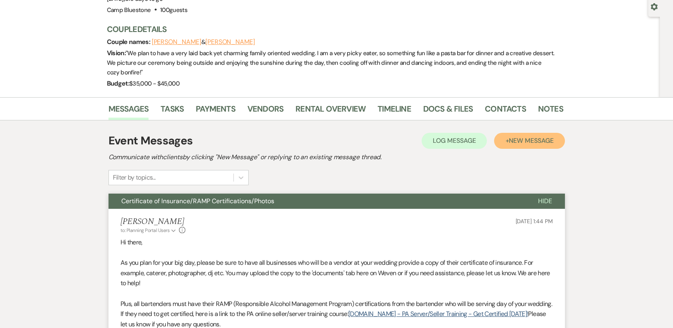
click at [510, 137] on span "New Message" at bounding box center [531, 141] width 44 height 8
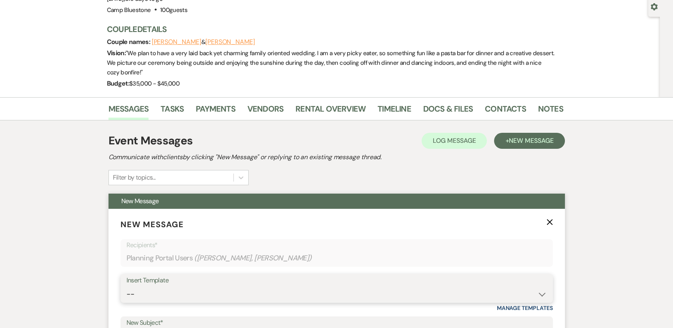
click at [438, 287] on select "-- Weven Planning Portal Introduction (Booked Events) Tour Request Response Con…" at bounding box center [337, 295] width 421 height 16
select select "2350"
click at [127, 287] on select "-- Weven Planning Portal Introduction (Booked Events) Tour Request Response Con…" at bounding box center [337, 295] width 421 height 16
type input "Photo Release"
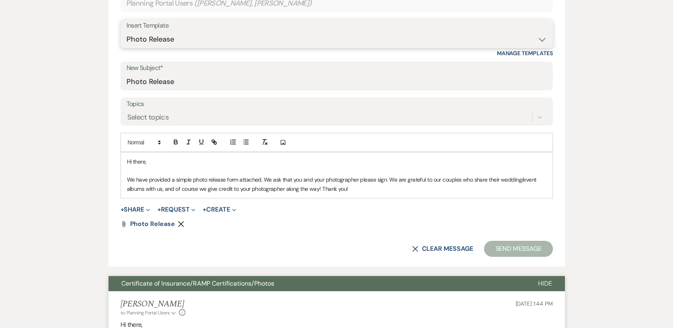
scroll to position [343, 0]
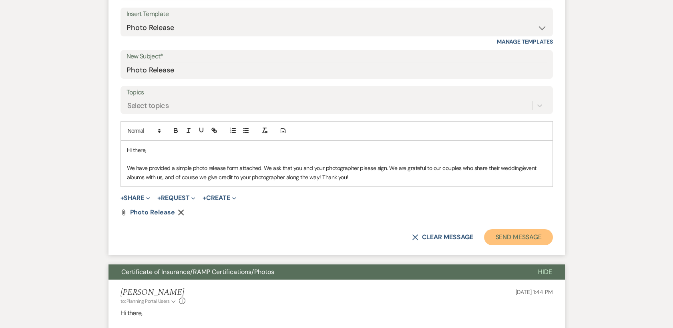
click at [513, 230] on button "Send Message" at bounding box center [518, 238] width 68 height 16
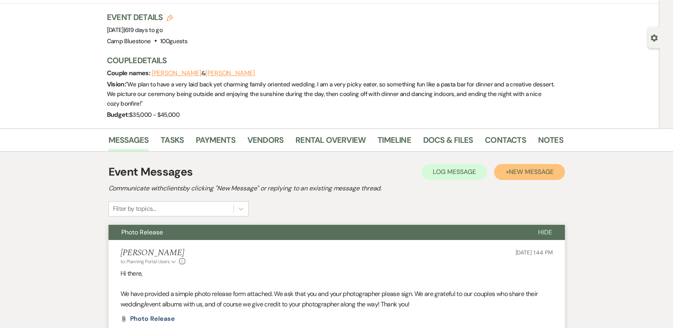
click at [522, 168] on span "New Message" at bounding box center [531, 172] width 44 height 8
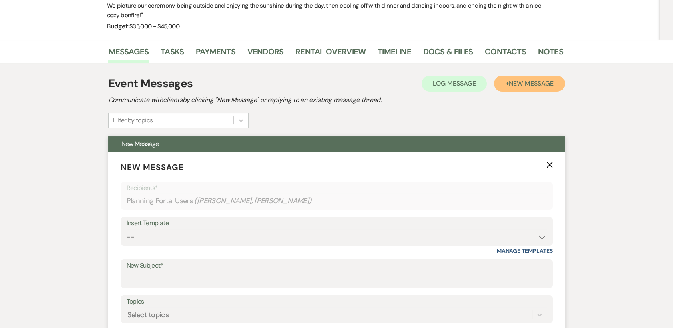
scroll to position [179, 0]
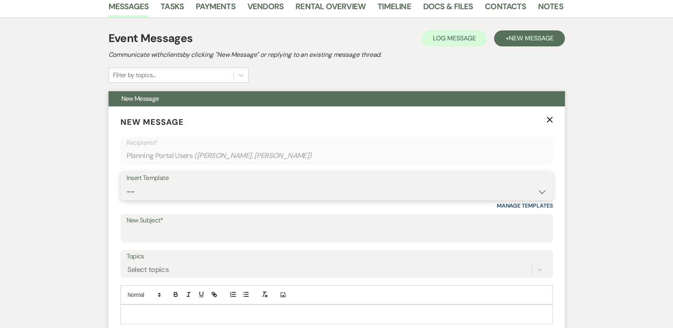
click at [509, 184] on select "-- Weven Planning Portal Introduction (Booked Events) Tour Request Response Con…" at bounding box center [337, 192] width 421 height 16
select select "4368"
click at [127, 184] on select "-- Weven Planning Portal Introduction (Booked Events) Tour Request Response Con…" at bounding box center [337, 192] width 421 height 16
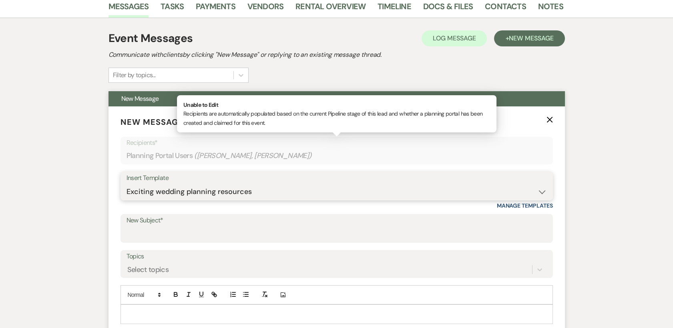
type input "Exciting wedding planning resources!"
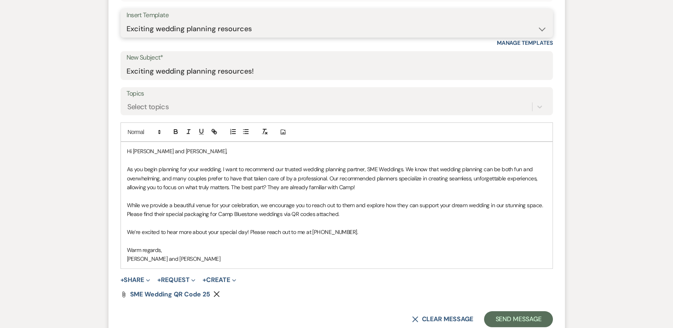
scroll to position [356, 0]
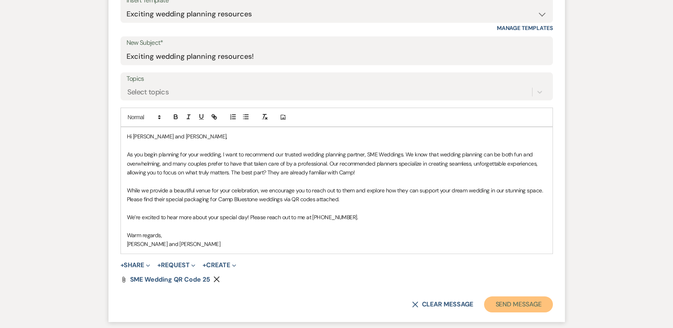
click at [527, 297] on button "Send Message" at bounding box center [518, 305] width 68 height 16
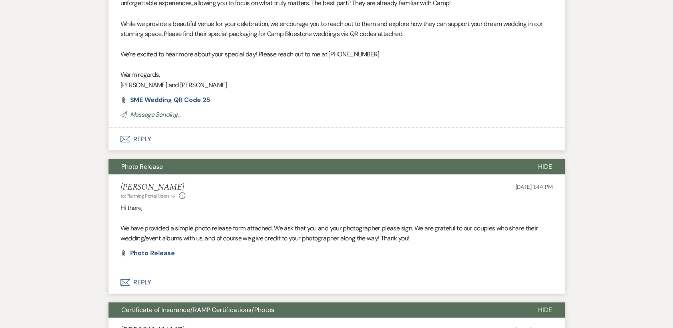
scroll to position [58, 0]
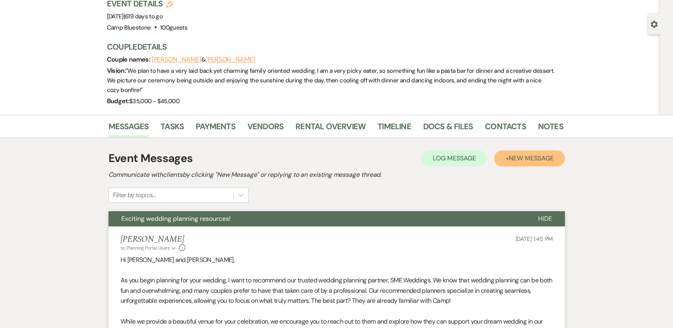
click at [537, 154] on span "New Message" at bounding box center [531, 158] width 44 height 8
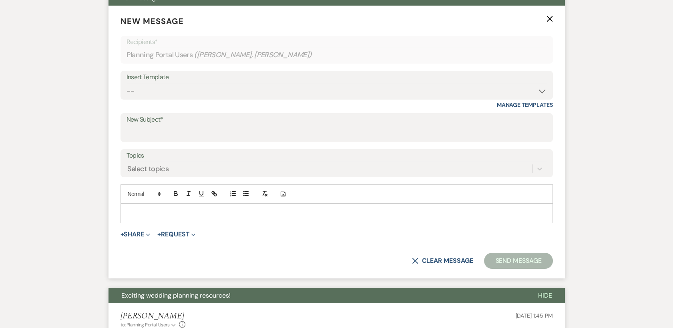
scroll to position [281, 0]
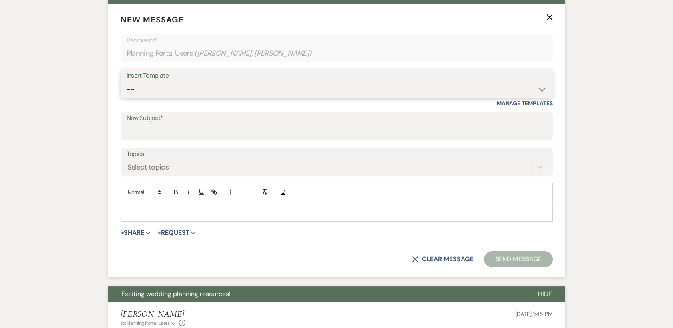
click at [519, 82] on select "-- Weven Planning Portal Introduction (Booked Events) Tour Request Response Con…" at bounding box center [337, 90] width 421 height 16
select select "4415"
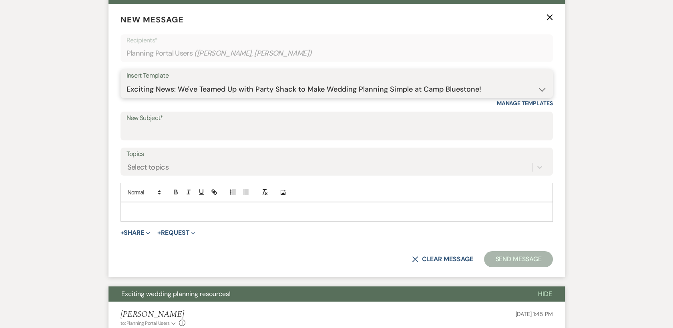
click at [127, 82] on select "-- Weven Planning Portal Introduction (Booked Events) Tour Request Response Con…" at bounding box center [337, 90] width 421 height 16
type input "Exciting News: We've Teamed Up with Party Shack to Make Wedding Planning Simple…"
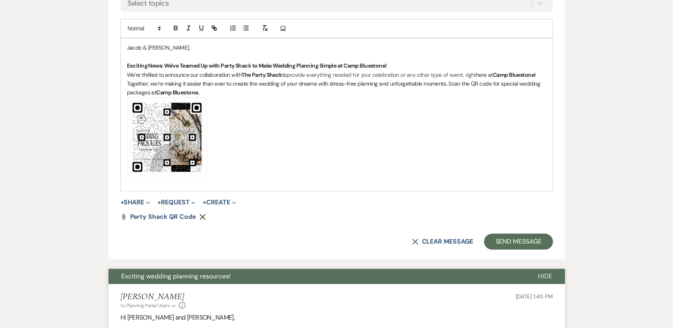
scroll to position [459, 0]
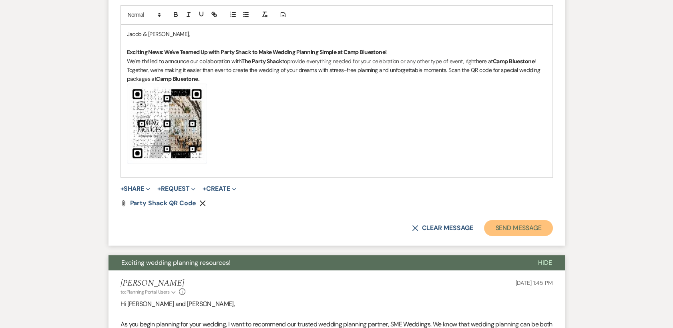
click at [526, 222] on button "Send Message" at bounding box center [518, 228] width 68 height 16
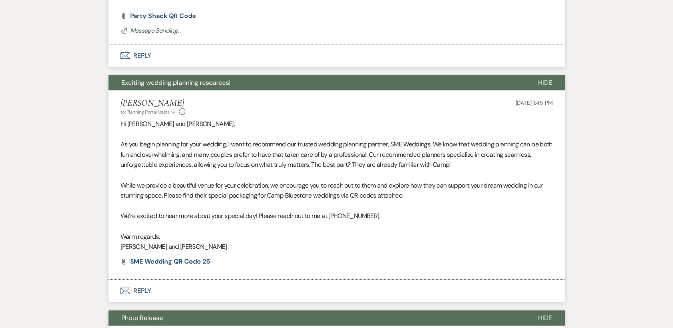
scroll to position [161, 0]
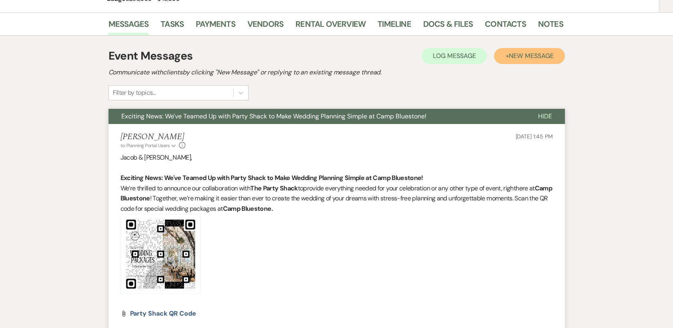
click at [532, 52] on span "New Message" at bounding box center [531, 56] width 44 height 8
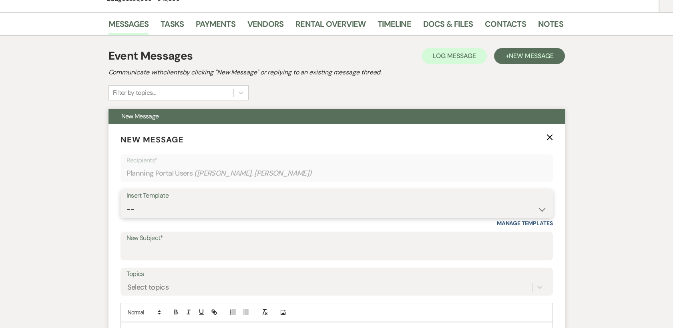
click at [473, 202] on select "-- Weven Planning Portal Introduction (Booked Events) Tour Request Response Con…" at bounding box center [337, 210] width 421 height 16
select select "5970"
click at [127, 202] on select "-- Weven Planning Portal Introduction (Booked Events) Tour Request Response Con…" at bounding box center [337, 210] width 421 height 16
type input "Weven Planning Portal for Camp Bluestone"
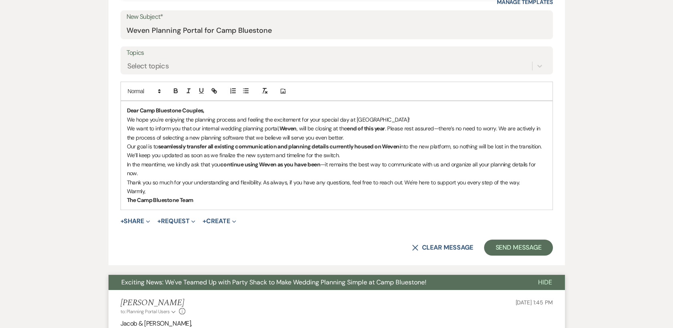
scroll to position [384, 0]
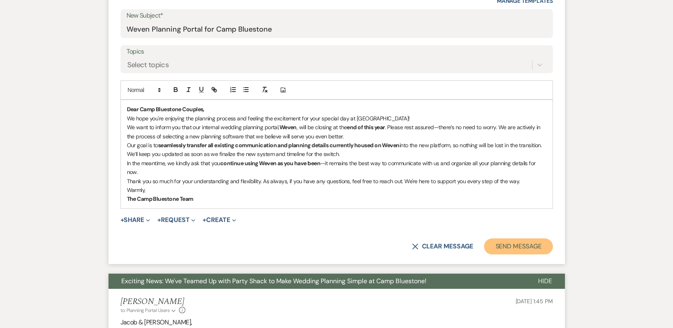
click at [529, 239] on button "Send Message" at bounding box center [518, 247] width 68 height 16
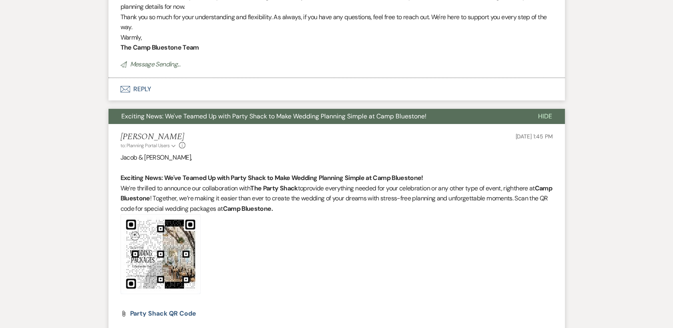
scroll to position [86, 0]
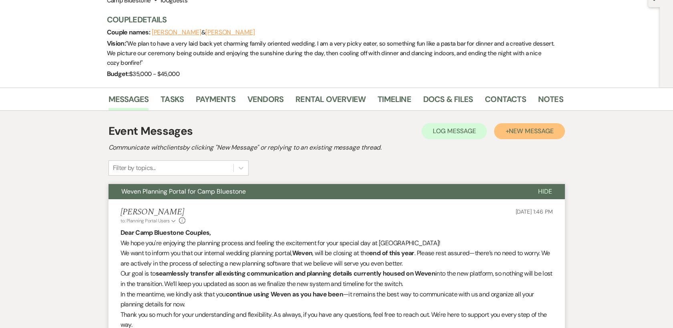
click at [512, 127] on span "New Message" at bounding box center [531, 131] width 44 height 8
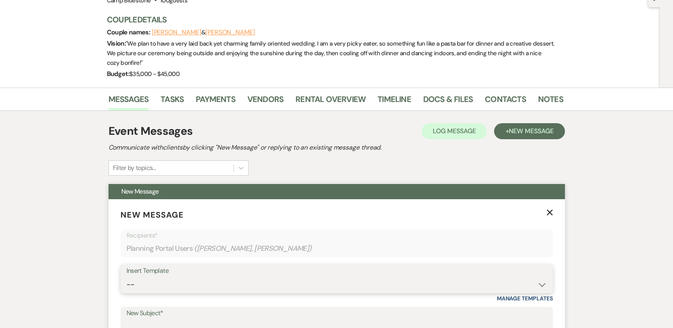
click at [435, 277] on select "-- Weven Planning Portal Introduction (Booked Events) Tour Request Response Con…" at bounding box center [337, 285] width 421 height 16
select select "6053"
click at [127, 277] on select "-- Weven Planning Portal Introduction (Booked Events) Tour Request Response Con…" at bounding box center [337, 285] width 421 height 16
type input "Offsite Accomodations"
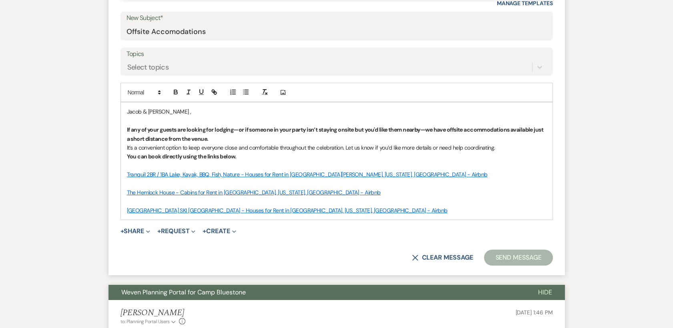
scroll to position [397, 0]
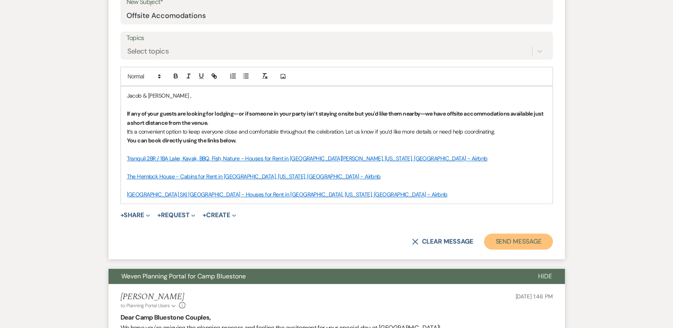
click at [505, 234] on button "Send Message" at bounding box center [518, 242] width 68 height 16
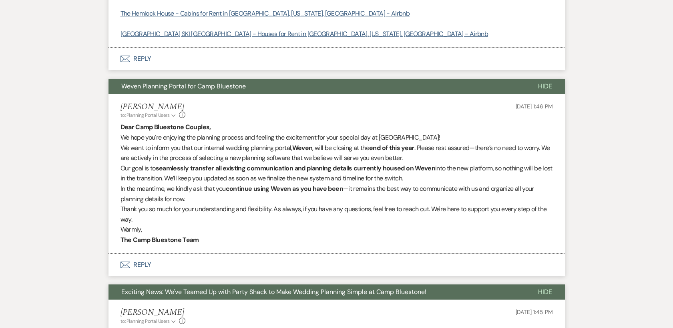
scroll to position [99, 0]
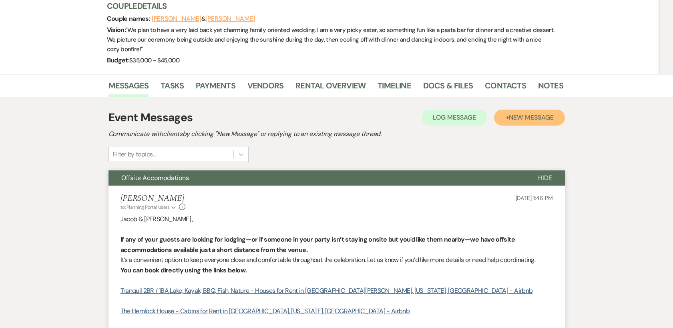
click at [529, 113] on span "New Message" at bounding box center [531, 117] width 44 height 8
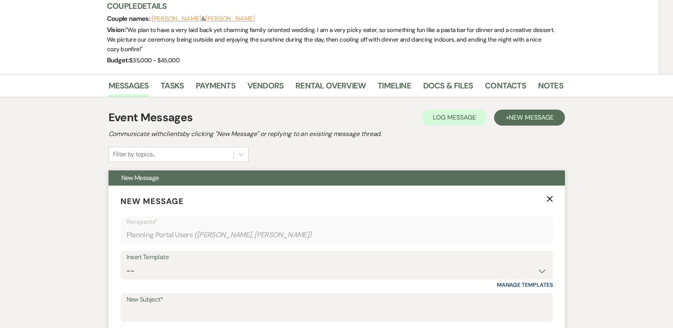
click at [458, 252] on div "Insert Template" at bounding box center [337, 258] width 421 height 12
click at [461, 264] on select "-- Weven Planning Portal Introduction (Booked Events) Tour Request Response Con…" at bounding box center [337, 272] width 421 height 16
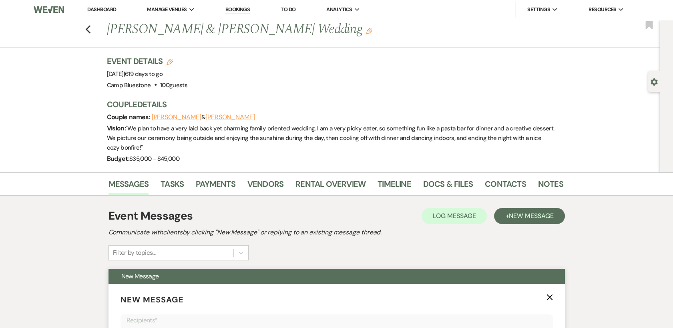
scroll to position [0, 0]
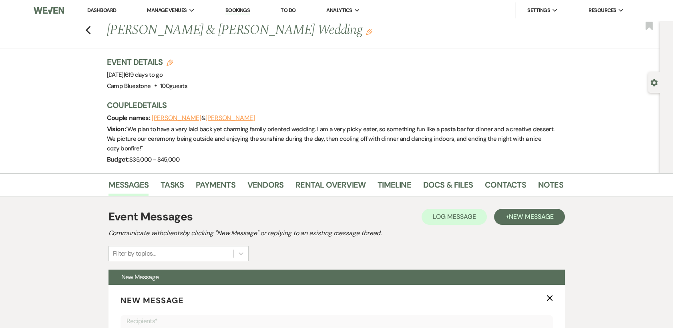
click at [95, 12] on link "Dashboard" at bounding box center [101, 10] width 29 height 7
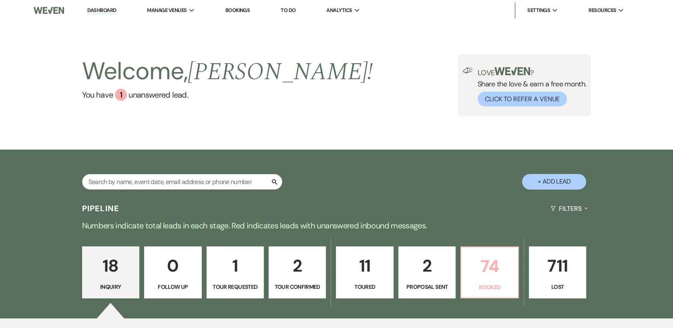
drag, startPoint x: 493, startPoint y: 268, endPoint x: 419, endPoint y: 193, distance: 105.4
click at [492, 268] on p "74" at bounding box center [489, 266] width 47 height 27
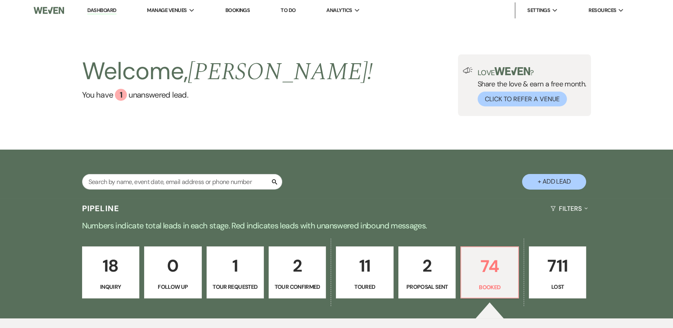
scroll to position [89, 0]
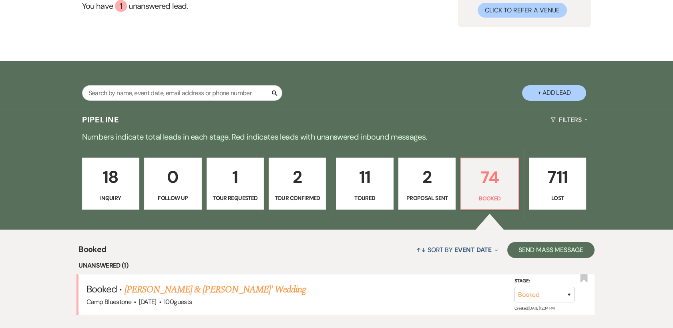
click at [368, 184] on p "11" at bounding box center [364, 177] width 47 height 27
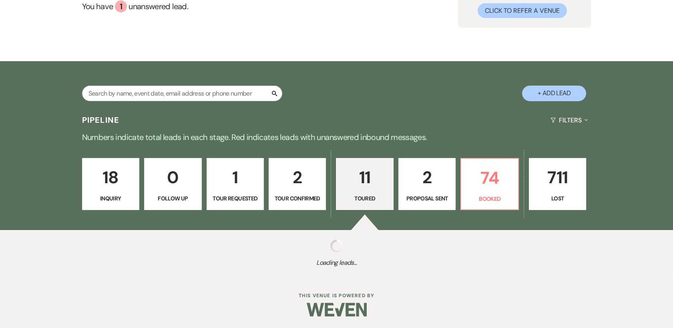
select select "5"
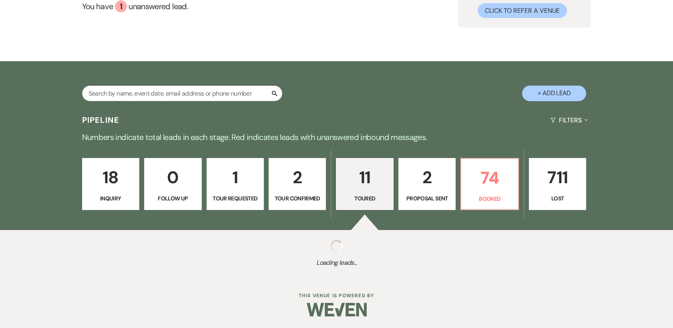
select select "5"
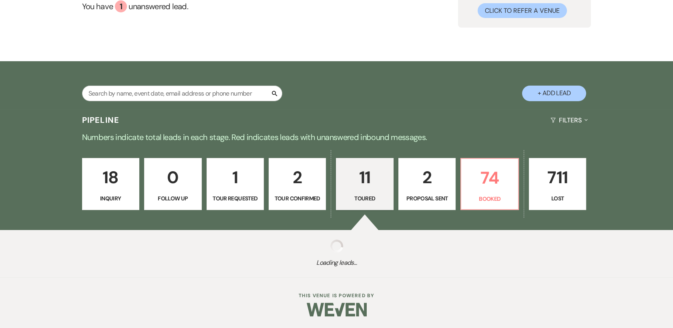
select select "5"
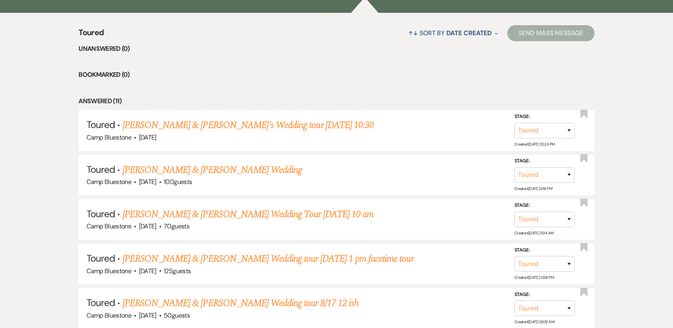
scroll to position [311, 0]
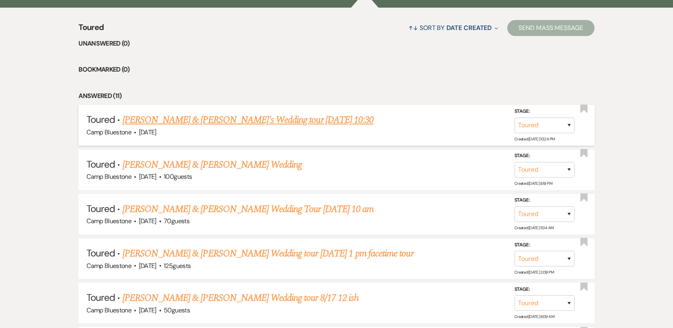
click at [290, 119] on link "[PERSON_NAME] & [PERSON_NAME]'s Wedding tour [DATE] 10:30" at bounding box center [248, 120] width 251 height 14
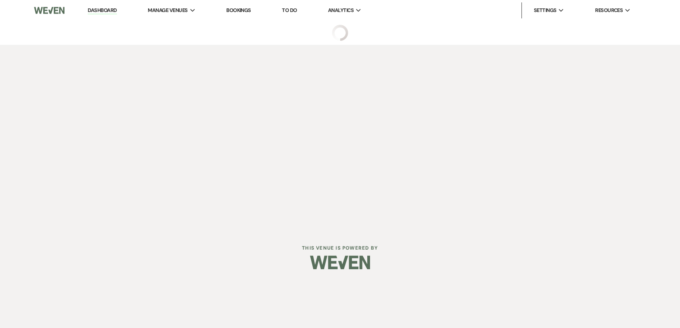
select select "5"
select select "14"
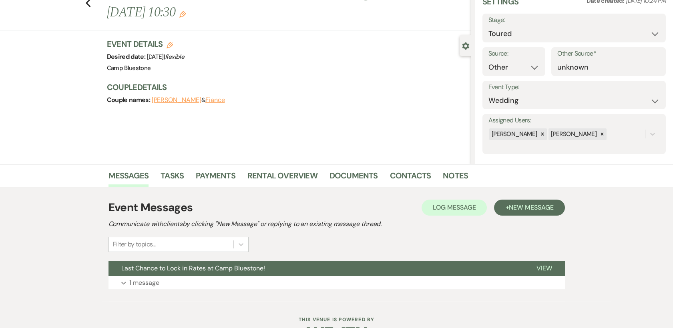
scroll to position [61, 0]
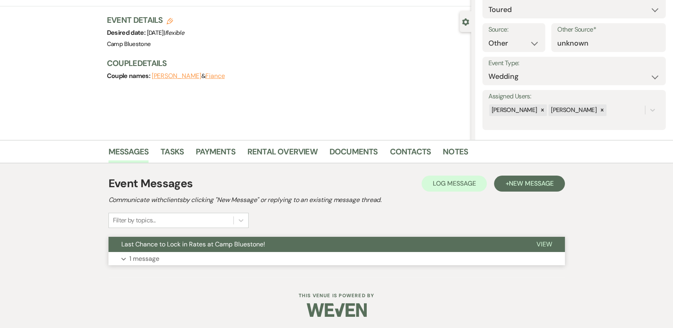
click at [149, 260] on p "1 message" at bounding box center [144, 259] width 30 height 10
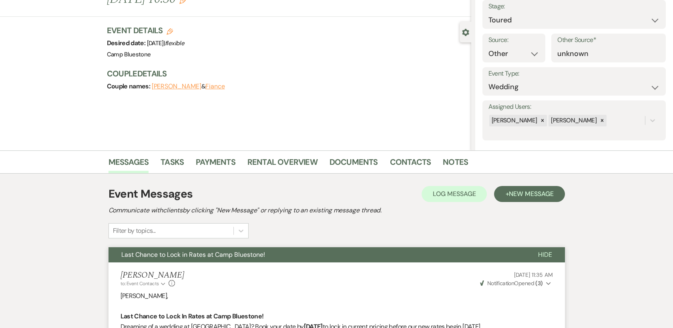
scroll to position [0, 0]
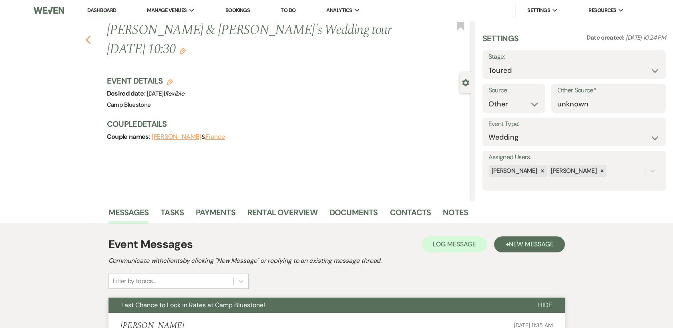
click at [91, 38] on use "button" at bounding box center [87, 40] width 5 height 9
select select "5"
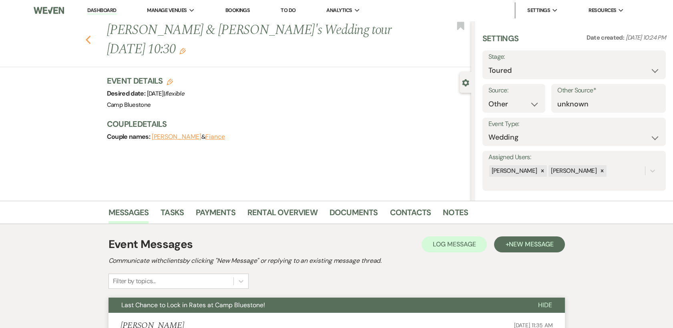
select select "5"
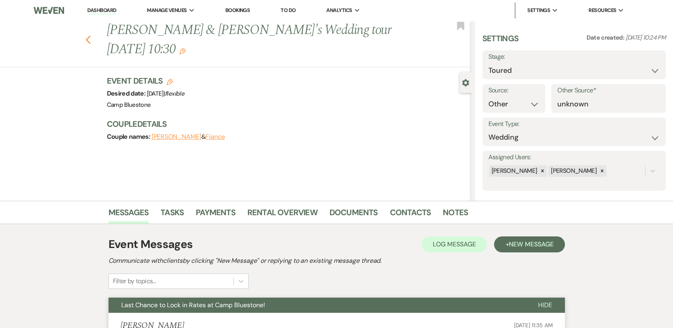
select select "5"
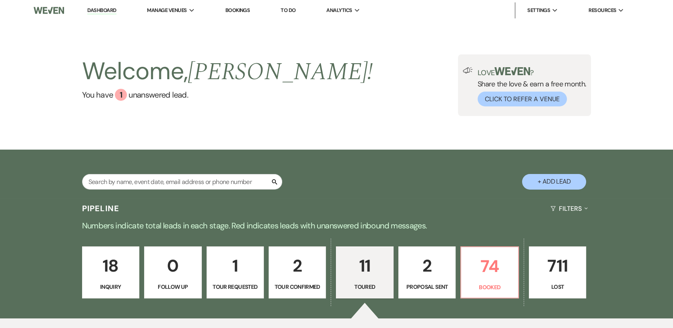
click at [369, 271] on p "11" at bounding box center [364, 266] width 47 height 27
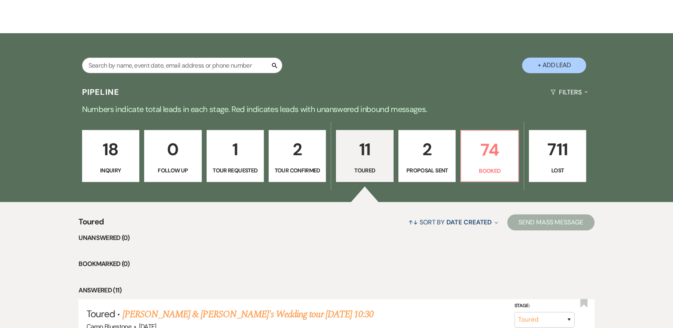
scroll to position [133, 0]
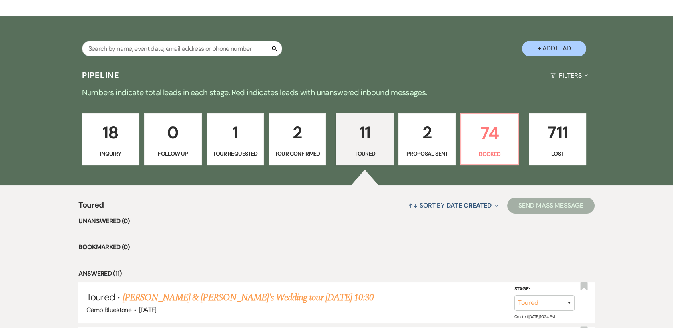
click at [237, 133] on p "1" at bounding box center [235, 132] width 47 height 27
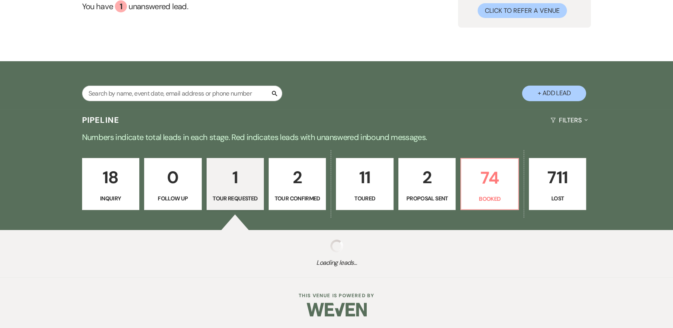
select select "2"
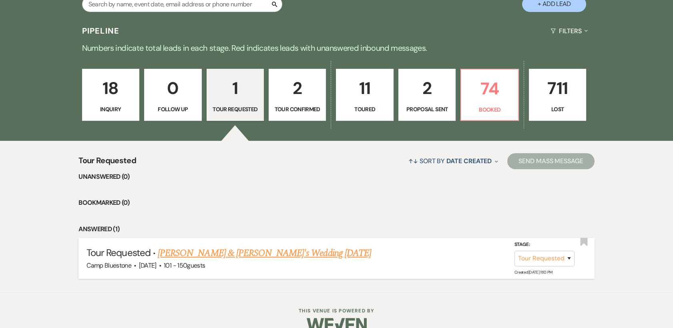
scroll to position [193, 0]
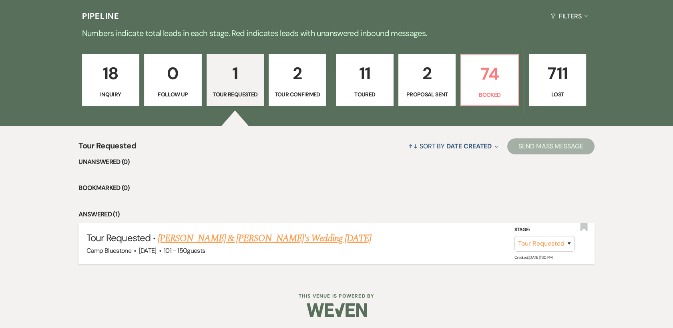
click at [268, 239] on link "[PERSON_NAME] & [PERSON_NAME]'s Wedding [DATE]" at bounding box center [264, 239] width 213 height 14
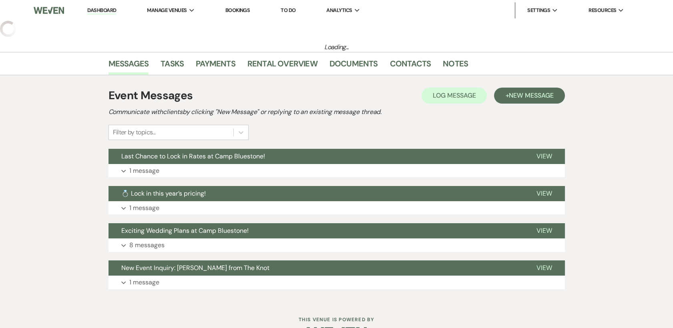
select select "2"
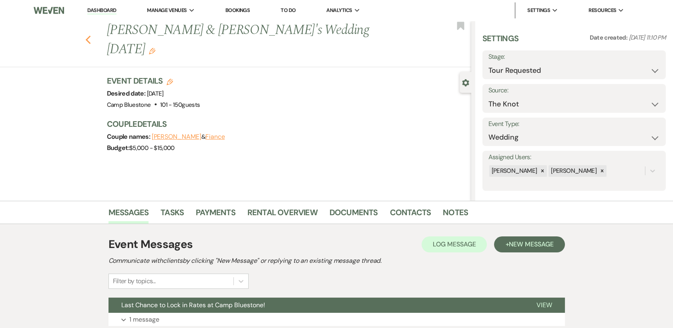
click at [91, 36] on use "button" at bounding box center [87, 40] width 5 height 9
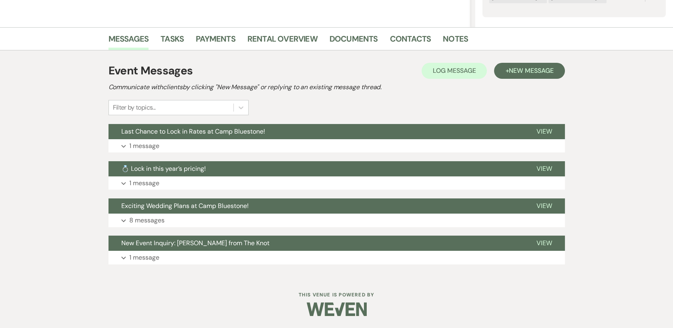
select select "2"
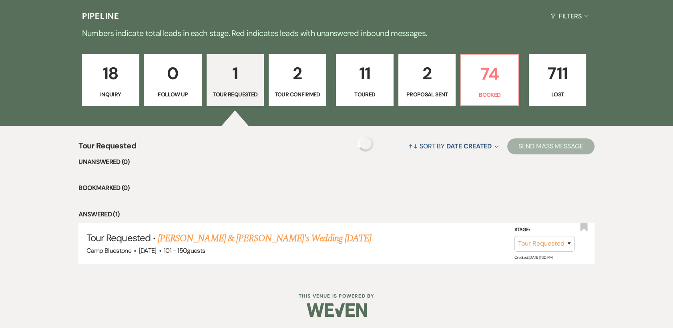
click at [296, 72] on p "2" at bounding box center [297, 73] width 47 height 27
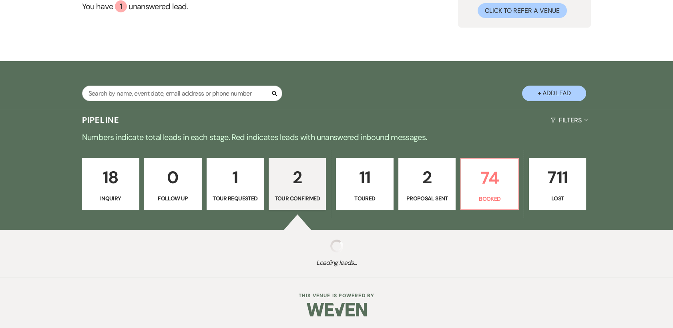
click at [110, 181] on p "18" at bounding box center [110, 177] width 47 height 27
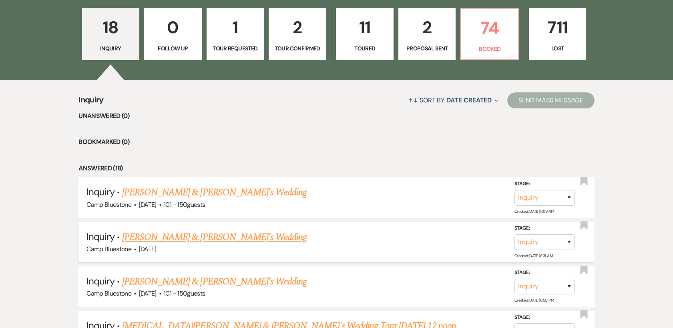
scroll to position [266, 0]
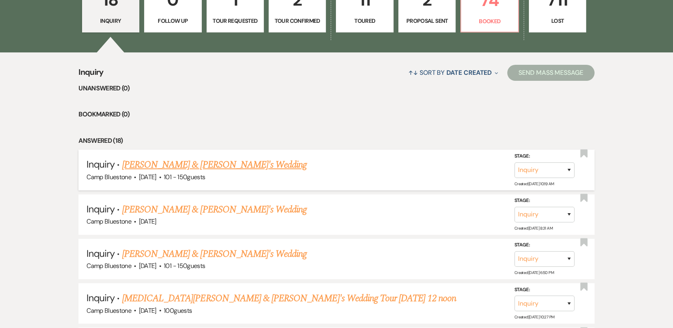
click at [203, 161] on link "[PERSON_NAME] & [PERSON_NAME]'s Wedding" at bounding box center [214, 165] width 185 height 14
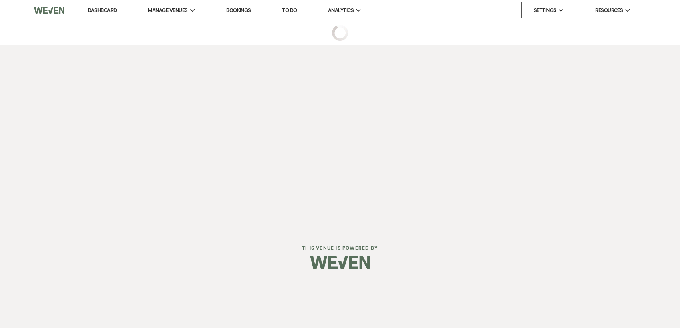
select select "2"
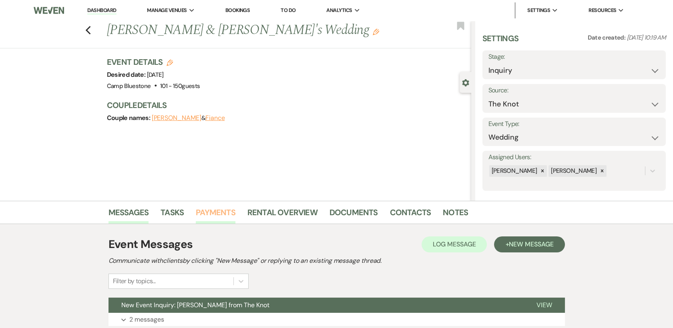
scroll to position [61, 0]
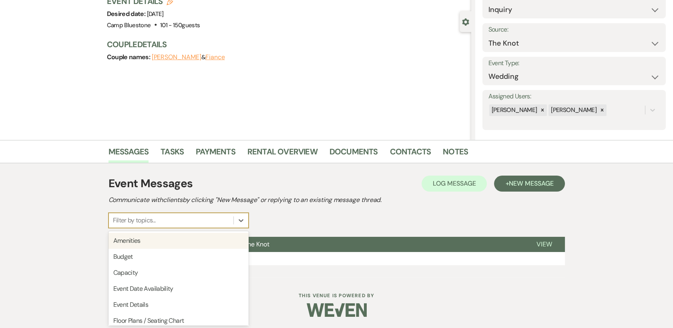
drag, startPoint x: 188, startPoint y: 229, endPoint x: 74, endPoint y: 191, distance: 120.7
click at [74, 191] on div "Messages Tasks Payments Rental Overview Documents Contacts Notes Event Messages…" at bounding box center [336, 208] width 673 height 137
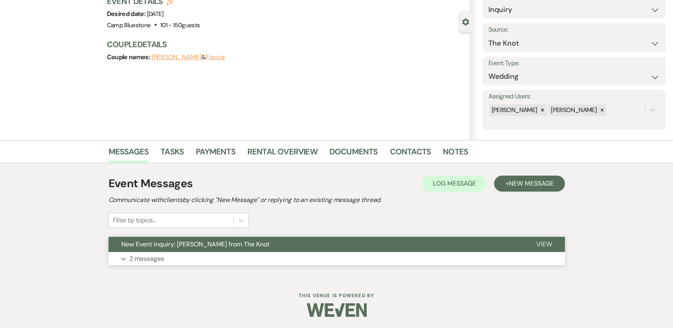
click at [155, 260] on p "2 messages" at bounding box center [146, 259] width 35 height 10
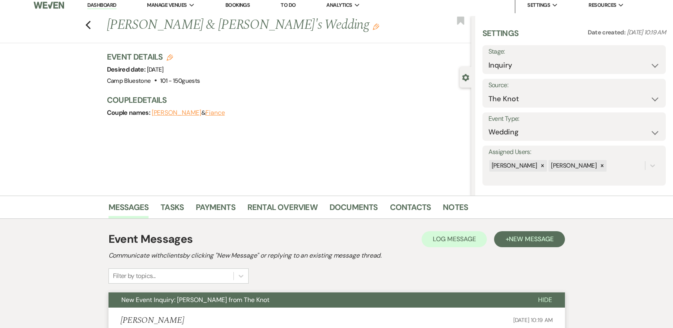
scroll to position [0, 0]
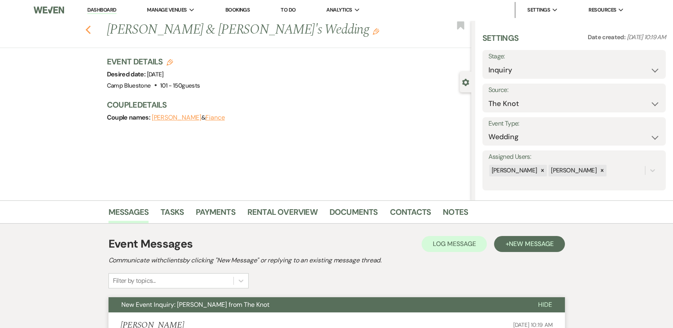
click at [91, 30] on icon "Previous" at bounding box center [88, 30] width 6 height 10
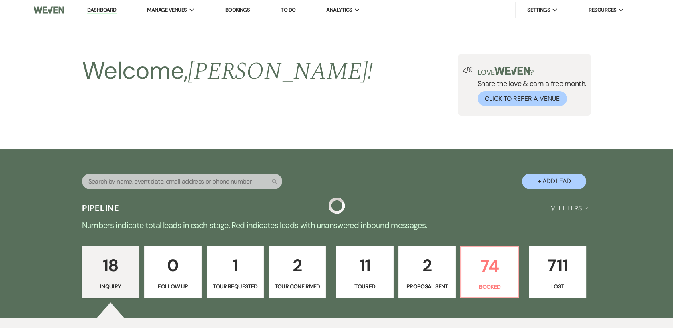
scroll to position [266, 0]
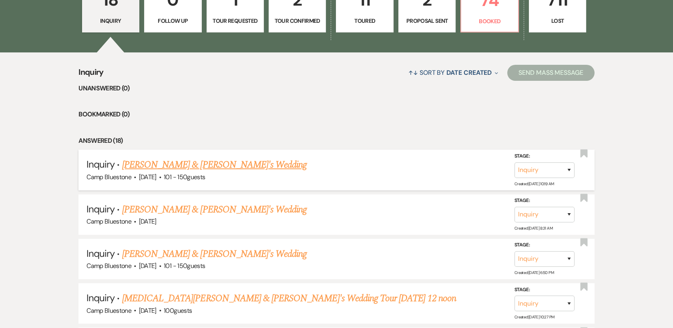
click at [234, 163] on link "[PERSON_NAME] & [PERSON_NAME]'s Wedding" at bounding box center [214, 165] width 185 height 14
select select "2"
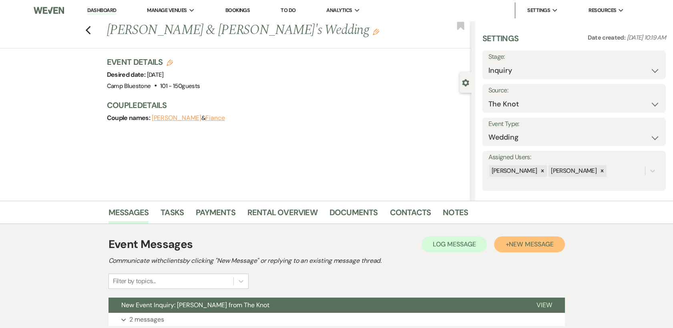
click at [540, 245] on span "New Message" at bounding box center [531, 244] width 44 height 8
click at [527, 243] on span "New Message" at bounding box center [531, 244] width 44 height 8
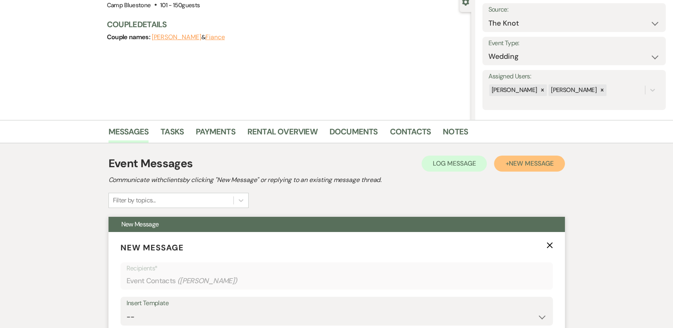
scroll to position [222, 0]
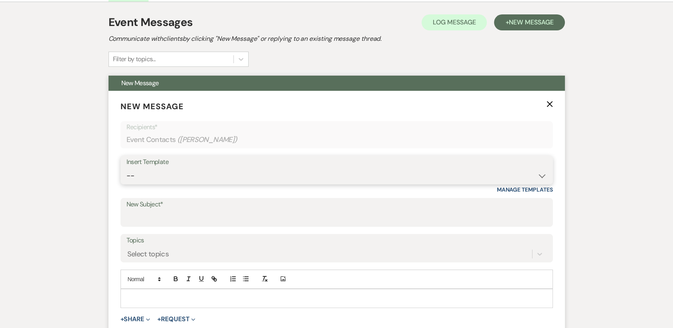
click at [413, 168] on select "-- Weven Planning Portal Introduction (Booked Events) Tour Request Response Con…" at bounding box center [337, 176] width 421 height 16
select select "6166"
click at [127, 168] on select "-- Weven Planning Portal Introduction (Booked Events) Tour Request Response Con…" at bounding box center [337, 176] width 421 height 16
type input "Last Chance to Lock in Rates at Camp Bluestone!"
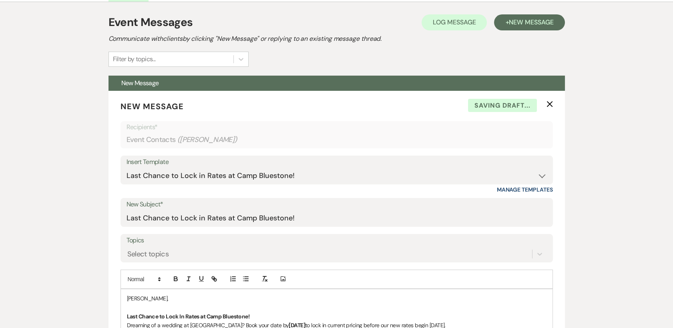
click at [612, 129] on div "Messages Tasks Payments Rental Overview Documents Contacts Notes Event Messages…" at bounding box center [336, 241] width 673 height 525
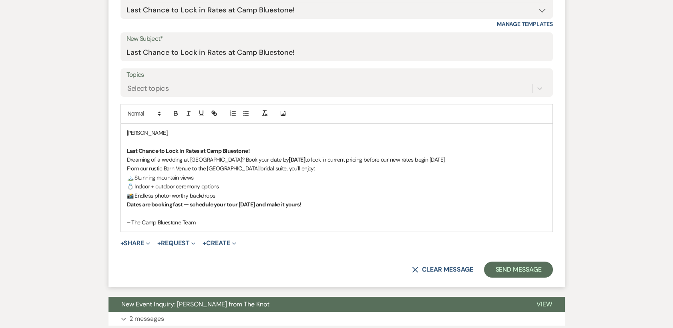
scroll to position [449, 0]
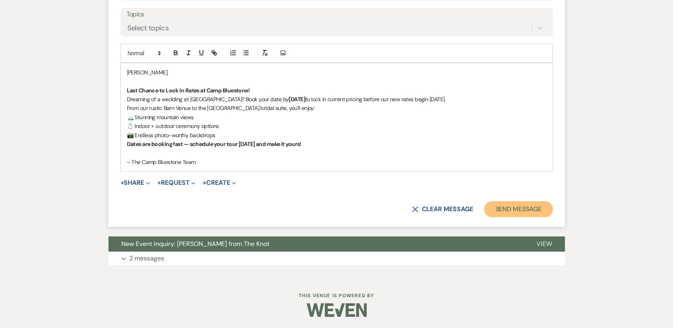
click at [517, 208] on button "Send Message" at bounding box center [518, 209] width 68 height 16
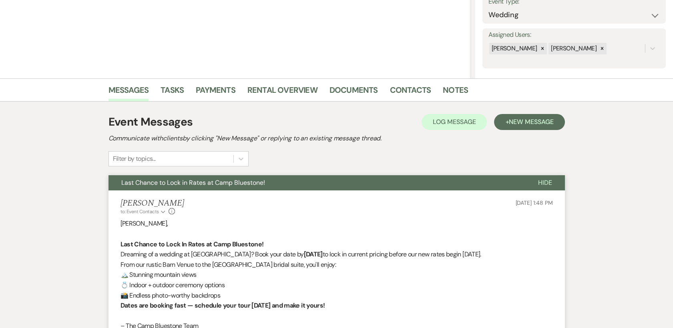
scroll to position [17, 0]
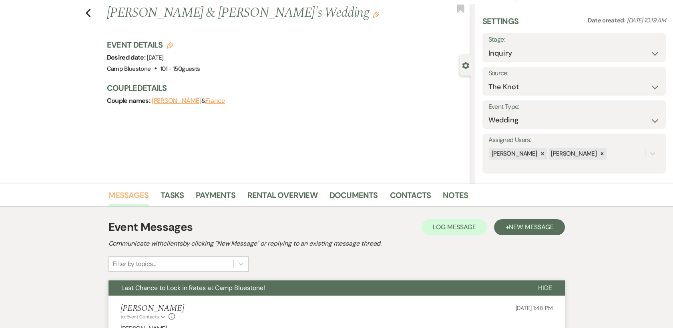
click at [119, 196] on link "Messages" at bounding box center [129, 198] width 40 height 18
click at [90, 11] on icon "Previous" at bounding box center [88, 13] width 6 height 10
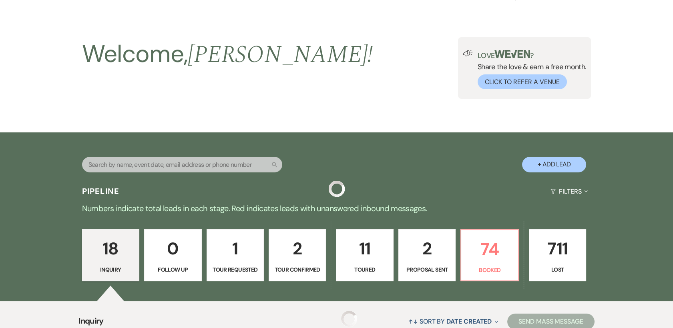
scroll to position [266, 0]
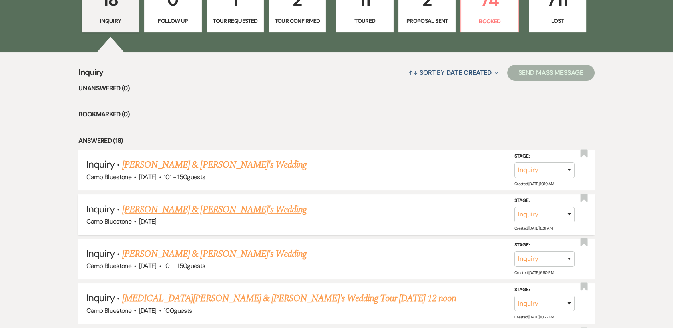
click at [182, 207] on link "[PERSON_NAME] & [PERSON_NAME]'s Wedding" at bounding box center [214, 210] width 185 height 14
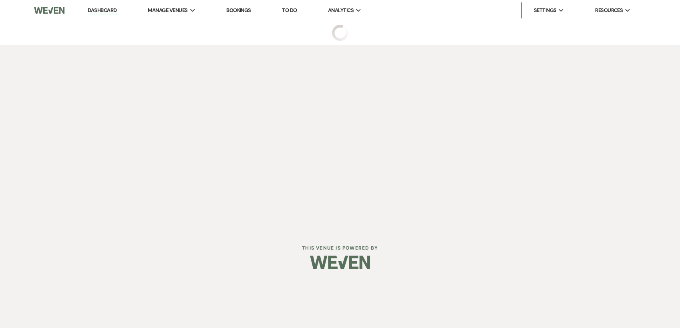
select select "2"
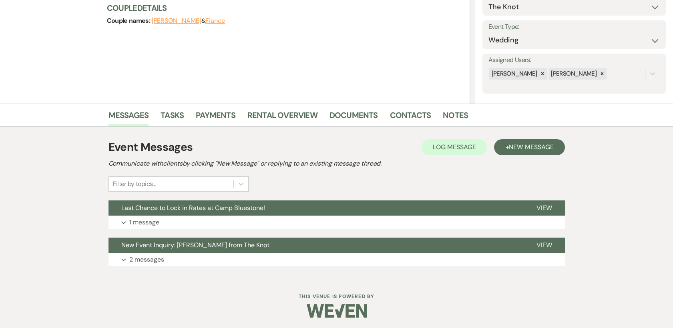
scroll to position [99, 0]
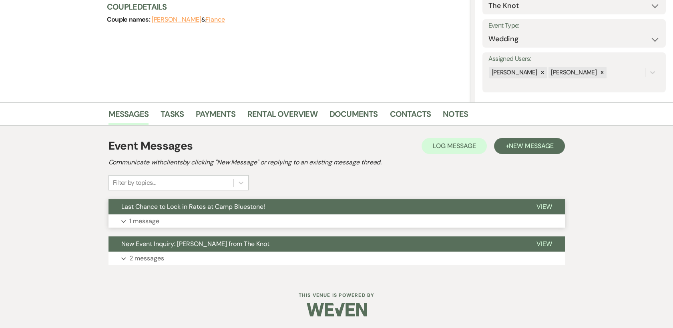
click at [149, 219] on p "1 message" at bounding box center [144, 221] width 30 height 10
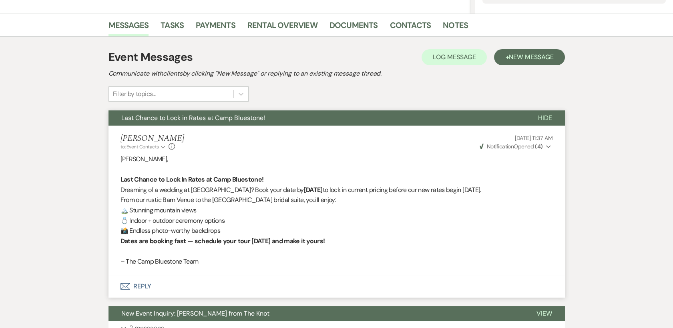
scroll to position [0, 0]
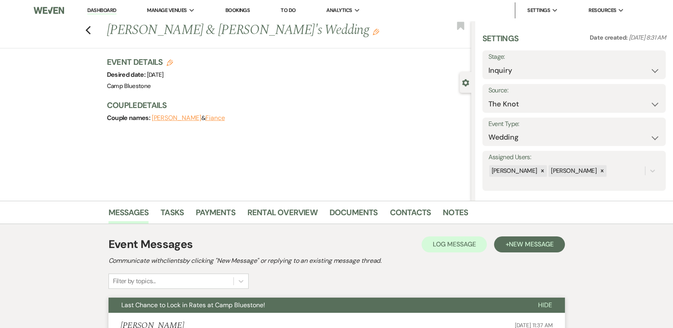
click at [97, 9] on link "Dashboard" at bounding box center [101, 11] width 29 height 8
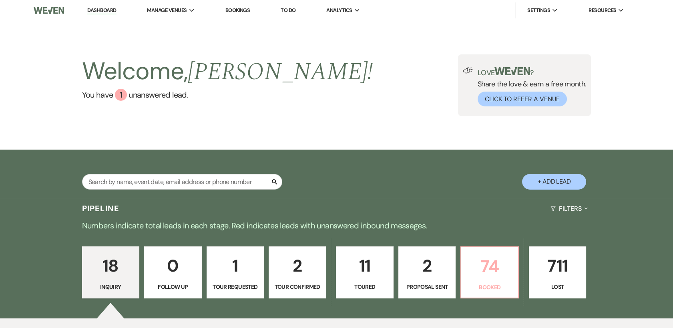
drag, startPoint x: 490, startPoint y: 267, endPoint x: 350, endPoint y: 148, distance: 183.9
click at [489, 267] on p "74" at bounding box center [489, 266] width 47 height 27
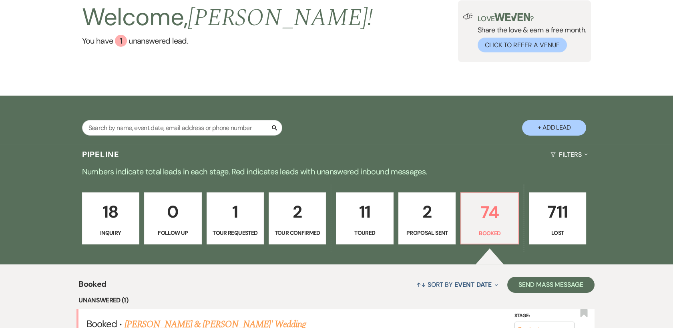
scroll to position [89, 0]
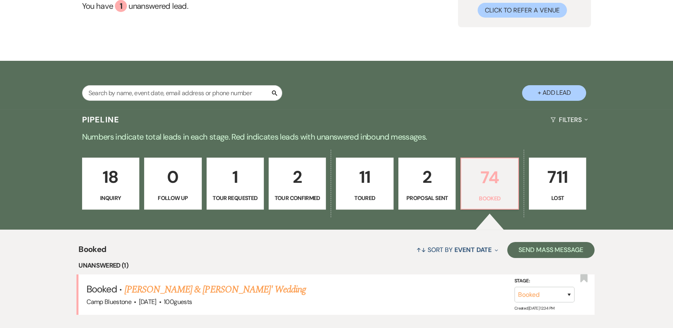
click at [494, 179] on p "74" at bounding box center [489, 177] width 47 height 27
click at [423, 181] on p "2" at bounding box center [427, 177] width 47 height 27
select select "6"
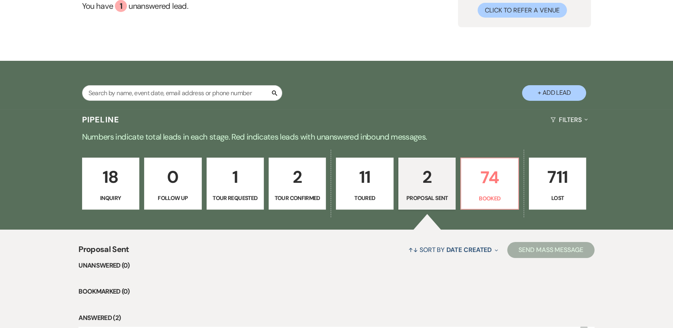
scroll to position [237, 0]
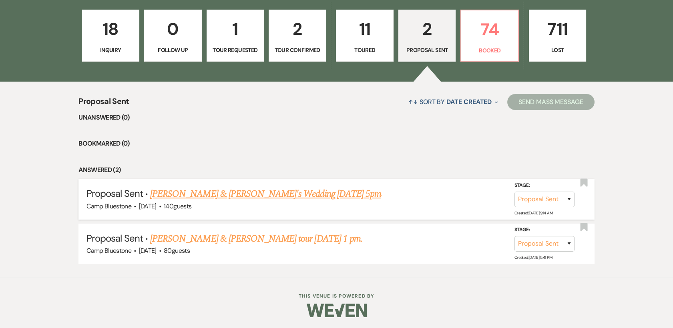
click at [246, 194] on link "[PERSON_NAME] & [PERSON_NAME]'s Wedding [DATE] 5pm" at bounding box center [265, 194] width 231 height 14
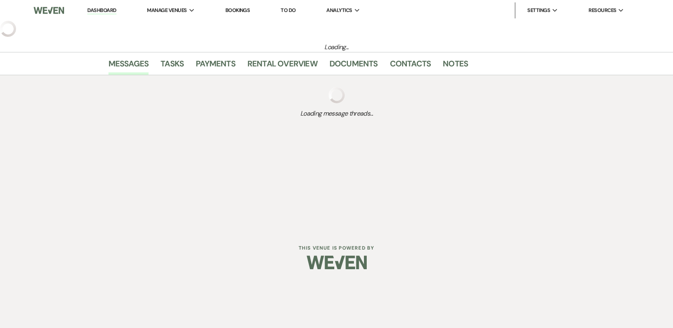
select select "6"
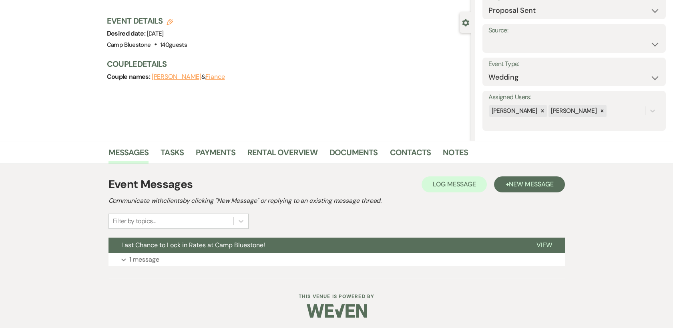
scroll to position [61, 0]
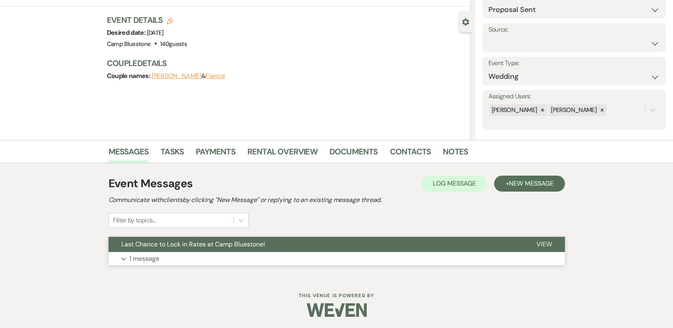
click at [153, 259] on p "1 message" at bounding box center [144, 259] width 30 height 10
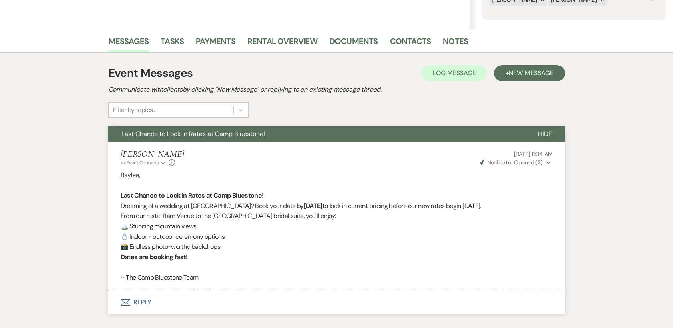
scroll to position [0, 0]
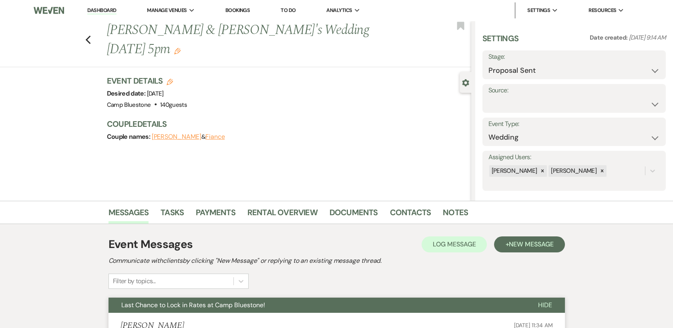
click at [181, 48] on icon "Edit" at bounding box center [177, 51] width 6 height 6
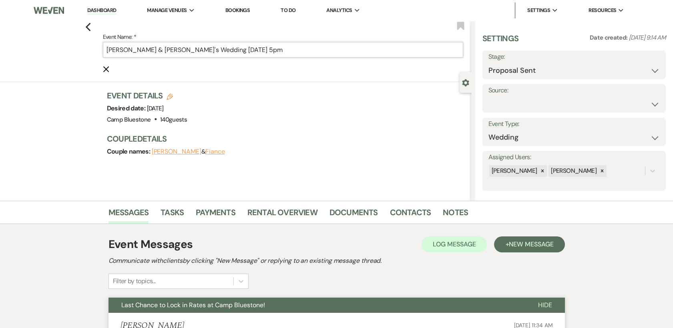
click at [271, 47] on input "[PERSON_NAME] & [PERSON_NAME]'s Wedding [DATE] 5pm" at bounding box center [283, 50] width 360 height 16
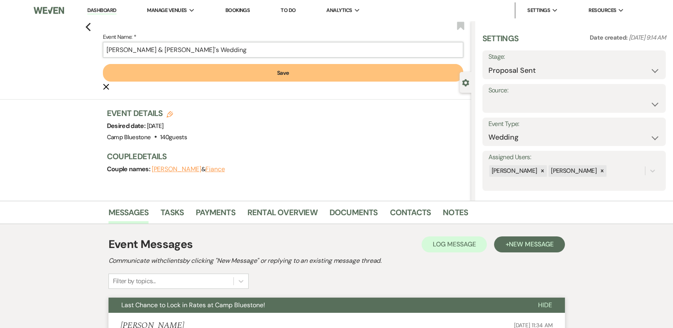
type input "[PERSON_NAME] & [PERSON_NAME]'s Wedding"
click at [324, 72] on button "Save" at bounding box center [283, 73] width 360 height 18
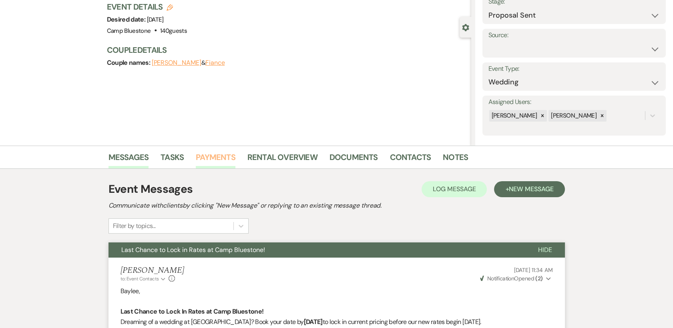
scroll to position [89, 0]
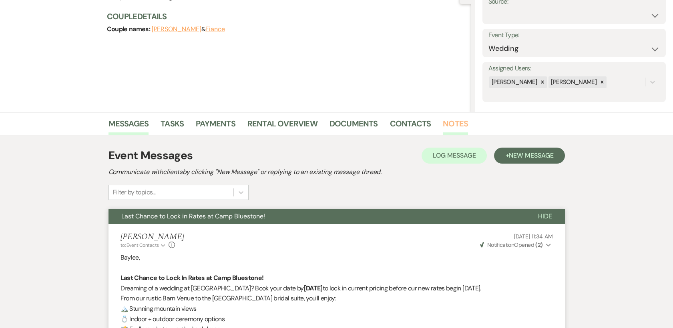
click at [451, 125] on link "Notes" at bounding box center [455, 126] width 25 height 18
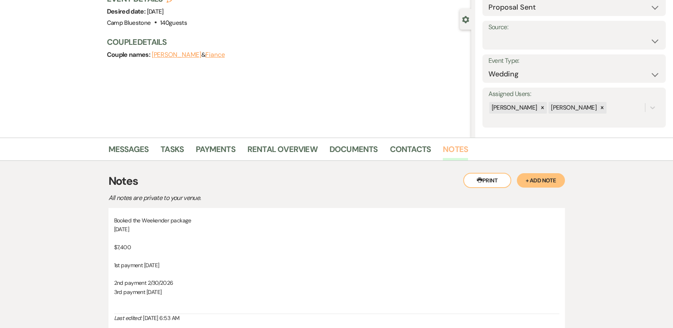
scroll to position [151, 0]
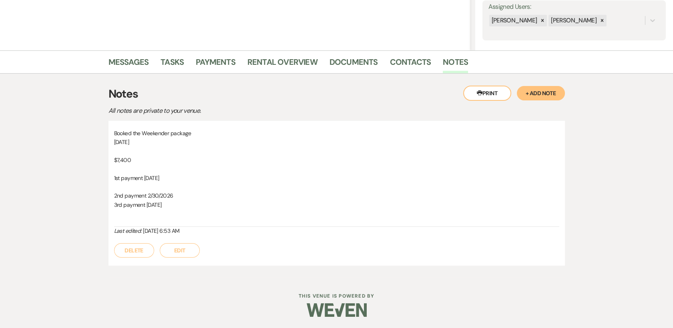
click at [535, 93] on button "+ Add Note" at bounding box center [541, 93] width 48 height 14
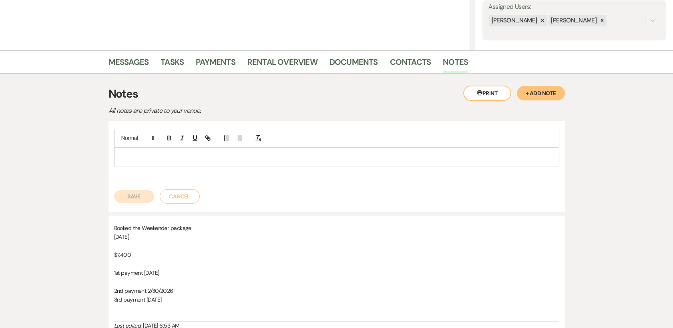
click at [173, 154] on p at bounding box center [337, 157] width 433 height 9
click at [121, 194] on button "Save" at bounding box center [134, 196] width 40 height 13
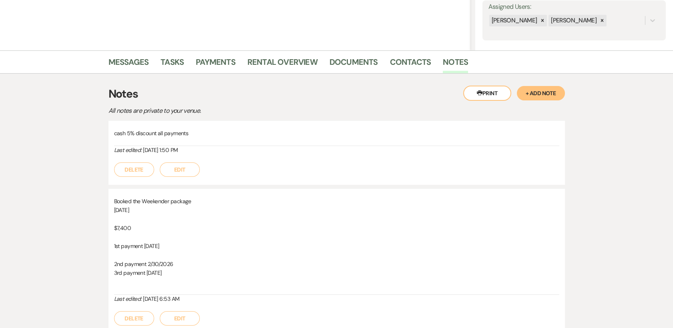
click at [176, 170] on button "Edit" at bounding box center [180, 170] width 40 height 14
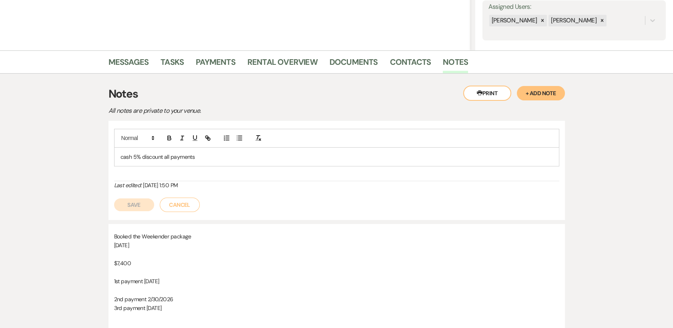
click at [213, 154] on p "cash 5% discount all payments" at bounding box center [337, 157] width 433 height 9
click at [133, 202] on button "Save" at bounding box center [134, 205] width 40 height 13
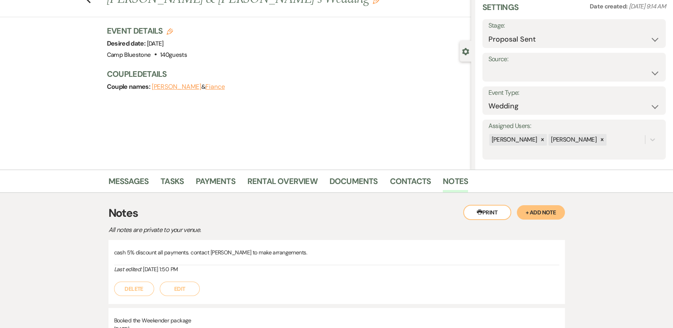
scroll to position [0, 0]
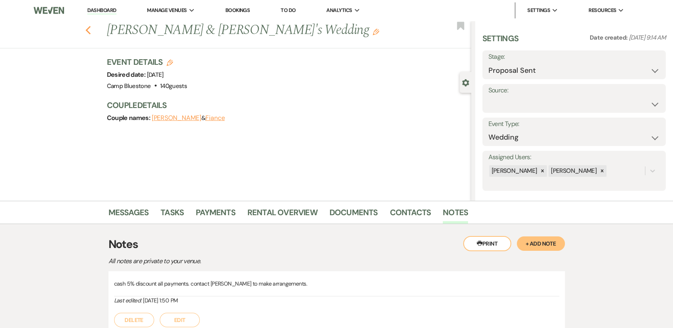
click at [89, 28] on icon "Previous" at bounding box center [88, 31] width 6 height 10
select select "6"
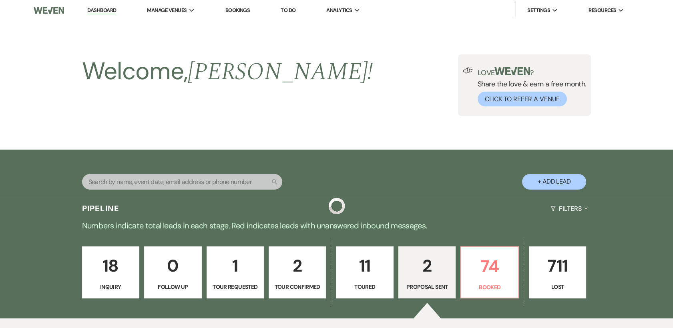
scroll to position [237, 0]
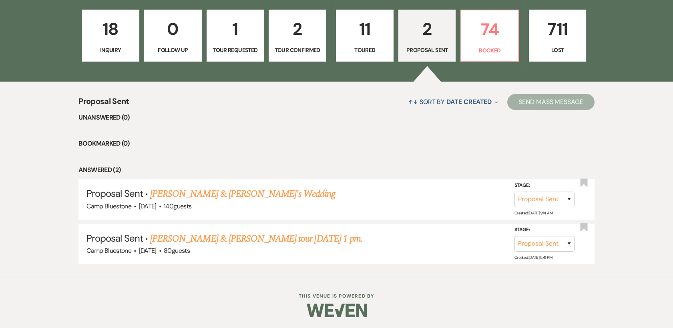
click at [368, 147] on li "Bookmarked (0)" at bounding box center [337, 144] width 516 height 10
click at [285, 238] on link "[PERSON_NAME] & [PERSON_NAME] tour [DATE] 1 pm." at bounding box center [256, 239] width 213 height 14
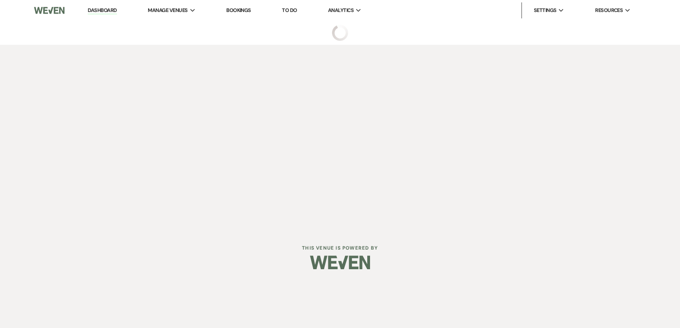
select select "6"
select select "1"
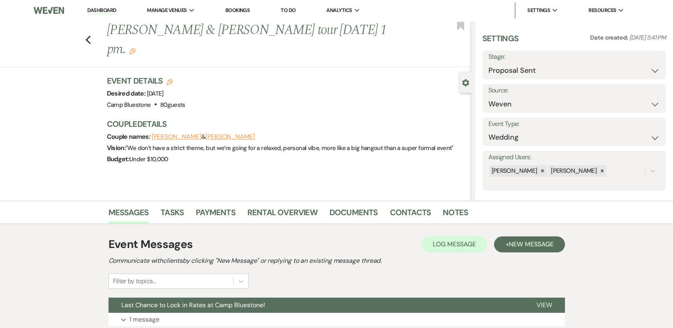
click at [136, 48] on use "button" at bounding box center [132, 51] width 6 height 6
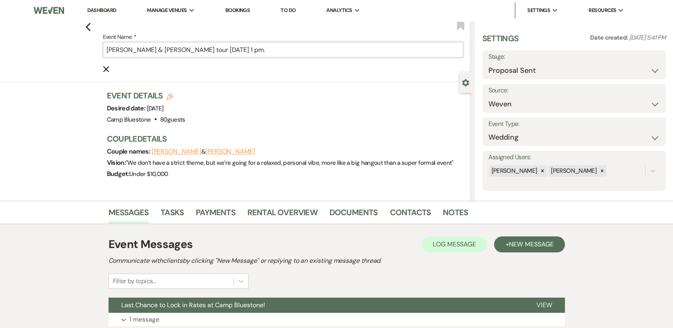
click at [252, 49] on input "[PERSON_NAME] & [PERSON_NAME] tour [DATE] 1 pm." at bounding box center [283, 50] width 360 height 16
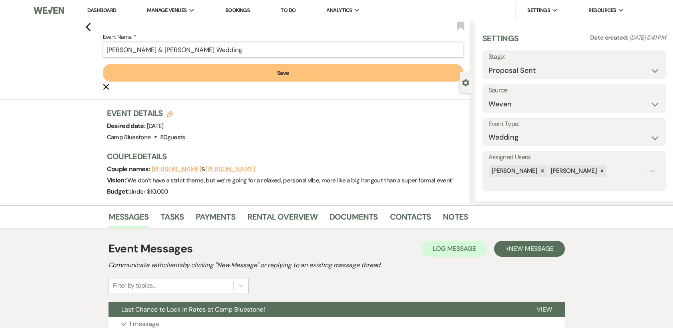
type input "[PERSON_NAME] & [PERSON_NAME] Wedding"
click at [197, 73] on button "Save" at bounding box center [283, 73] width 360 height 18
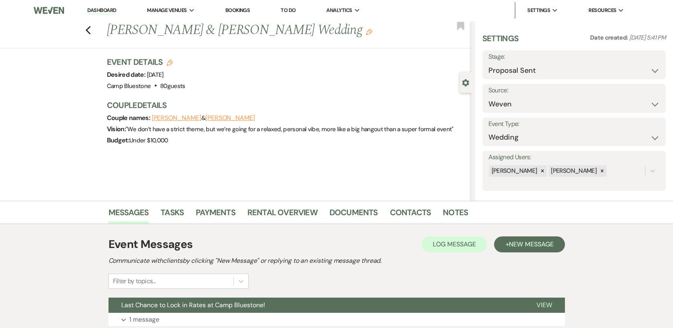
click at [95, 8] on link "Dashboard" at bounding box center [101, 11] width 29 height 8
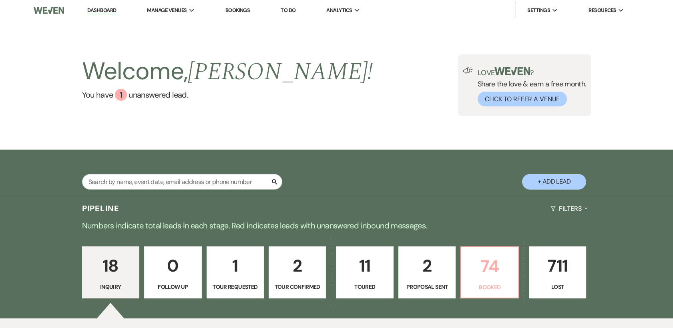
click at [484, 272] on p "74" at bounding box center [489, 266] width 47 height 27
